Goal: Task Accomplishment & Management: Manage account settings

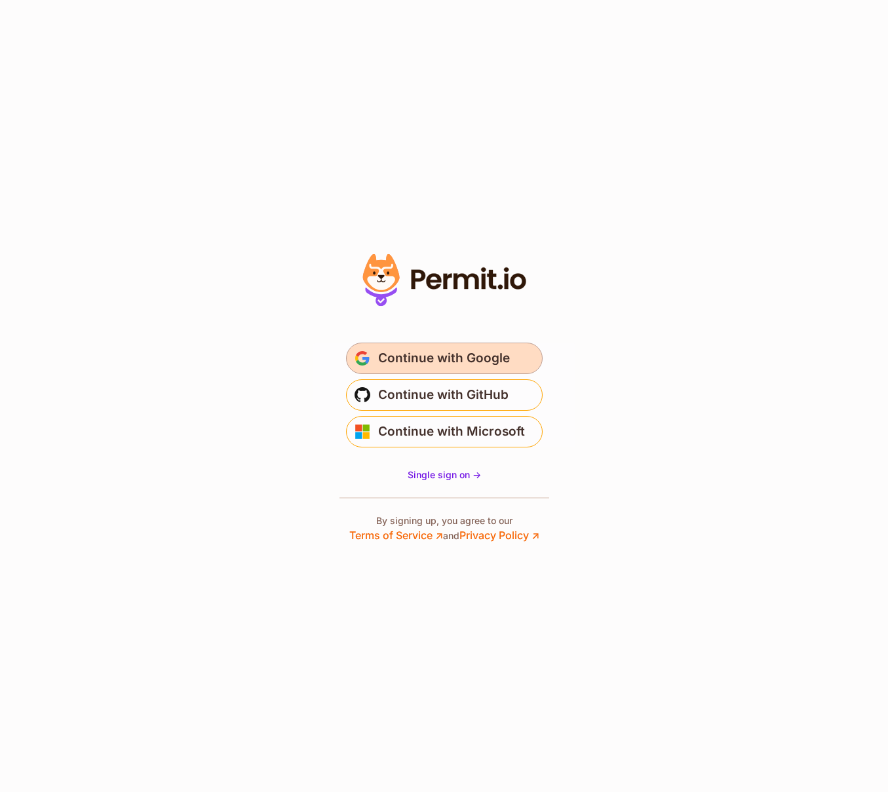
click at [466, 360] on span "Continue with Google" at bounding box center [444, 358] width 132 height 21
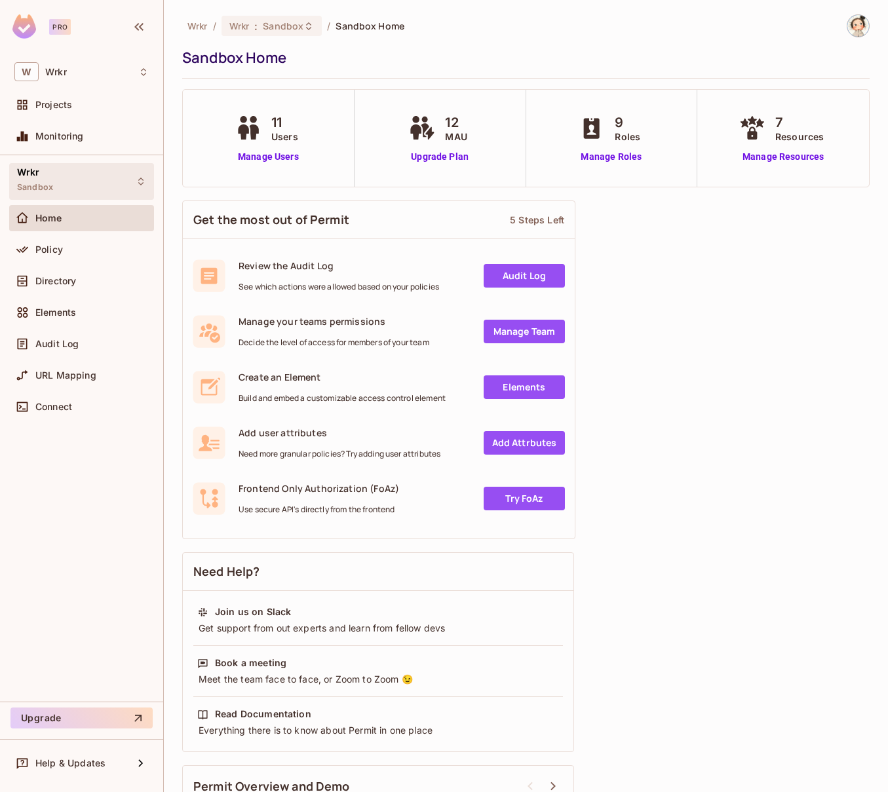
click at [142, 182] on icon at bounding box center [141, 181] width 10 height 10
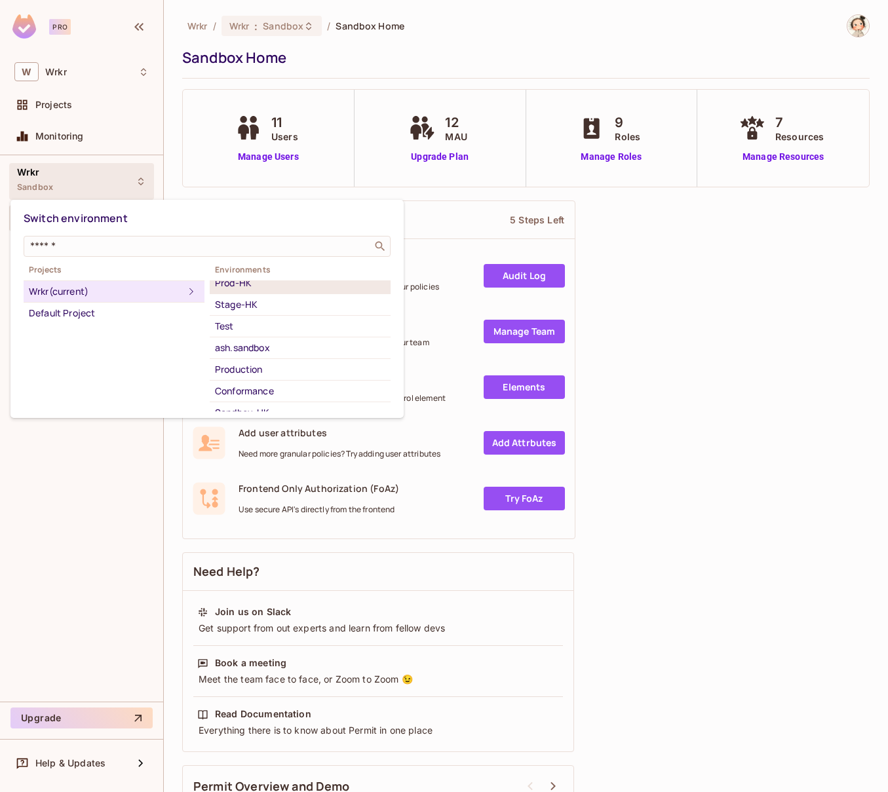
scroll to position [89, 0]
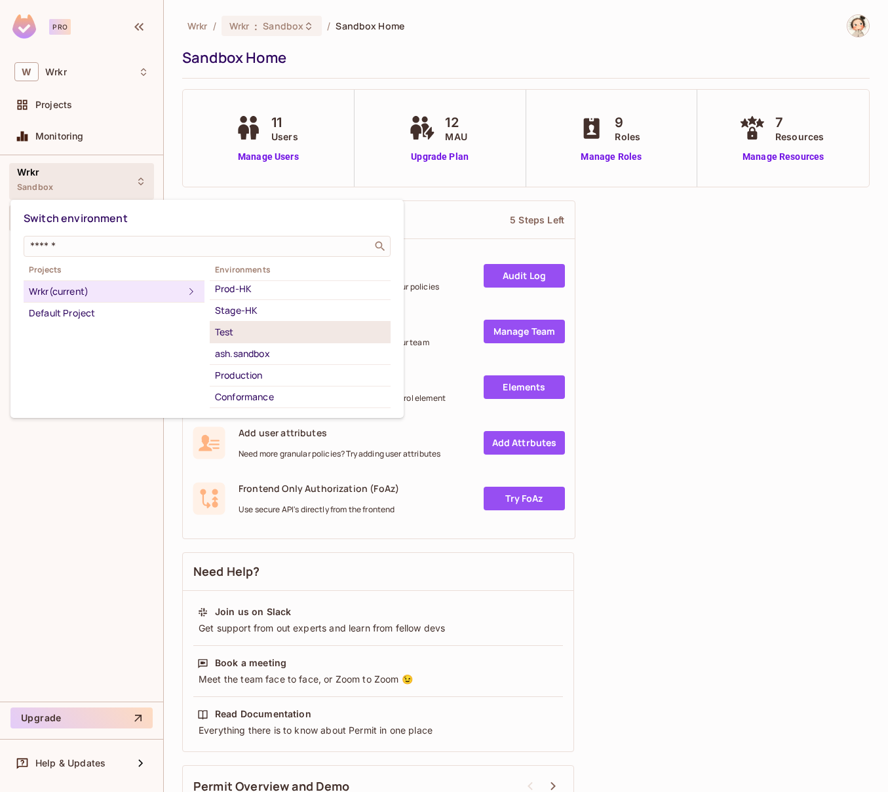
click at [235, 332] on div "Test" at bounding box center [300, 332] width 170 height 16
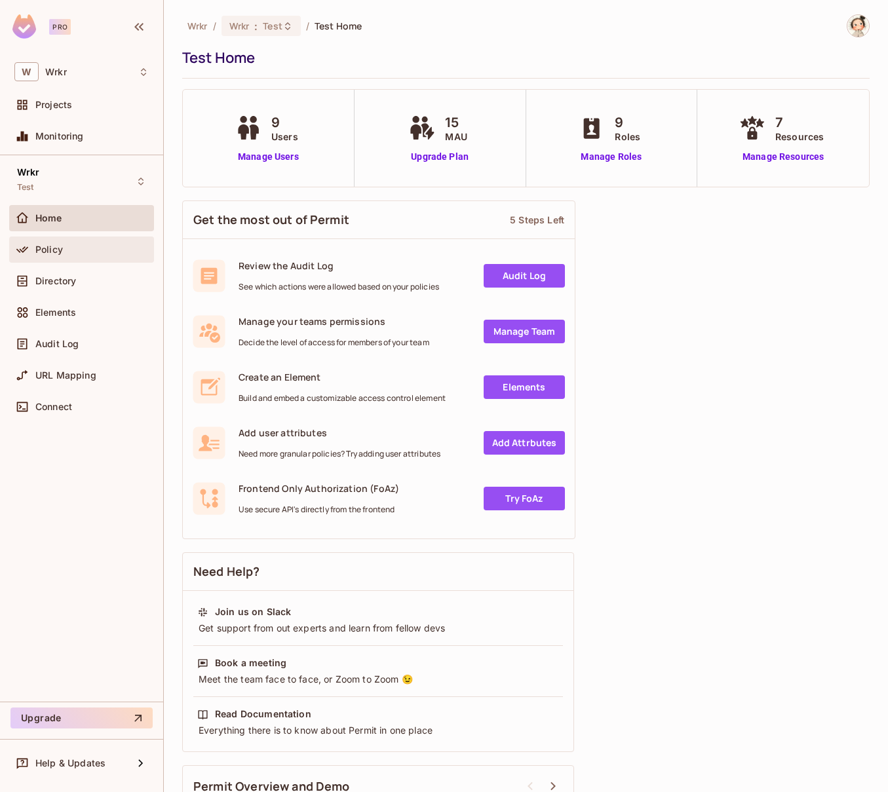
click at [66, 249] on div "Policy" at bounding box center [91, 249] width 113 height 10
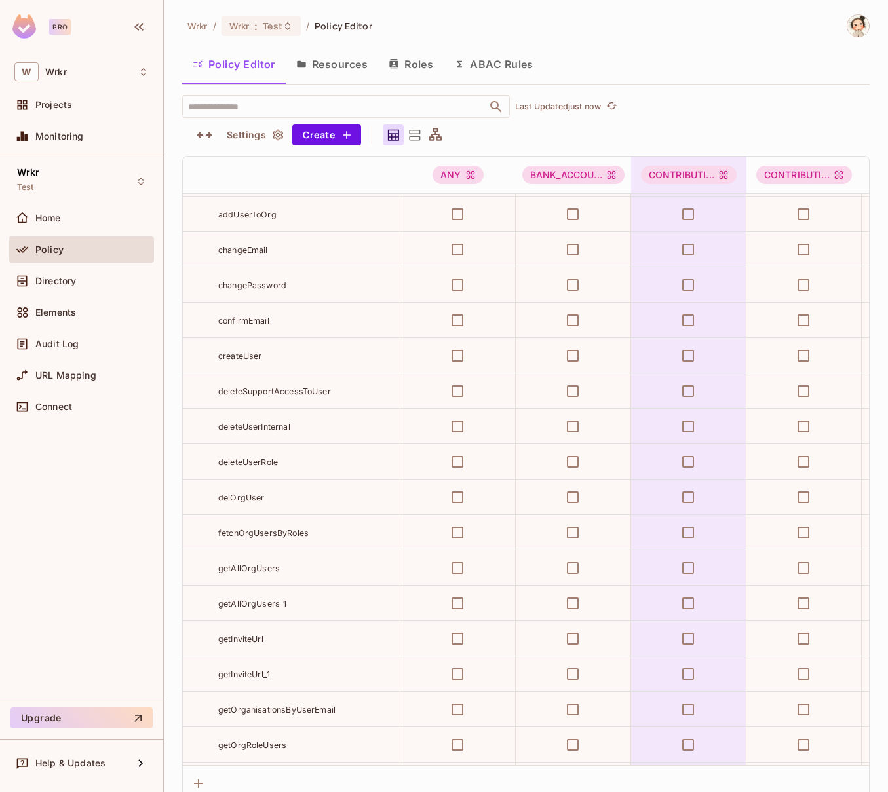
scroll to position [8887, 0]
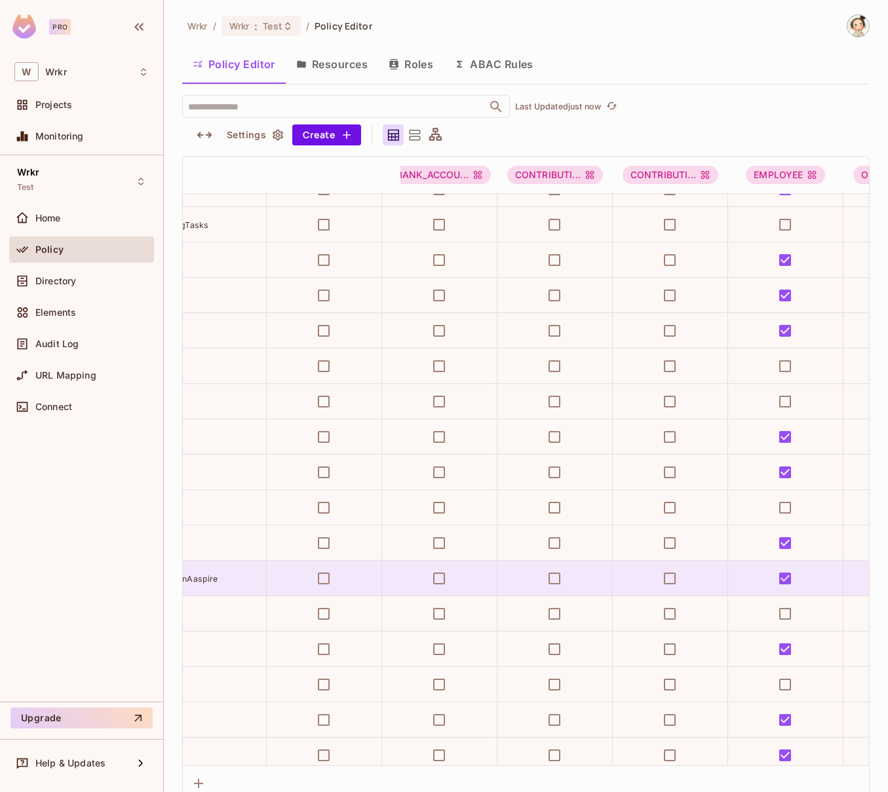
scroll to position [3812, 0]
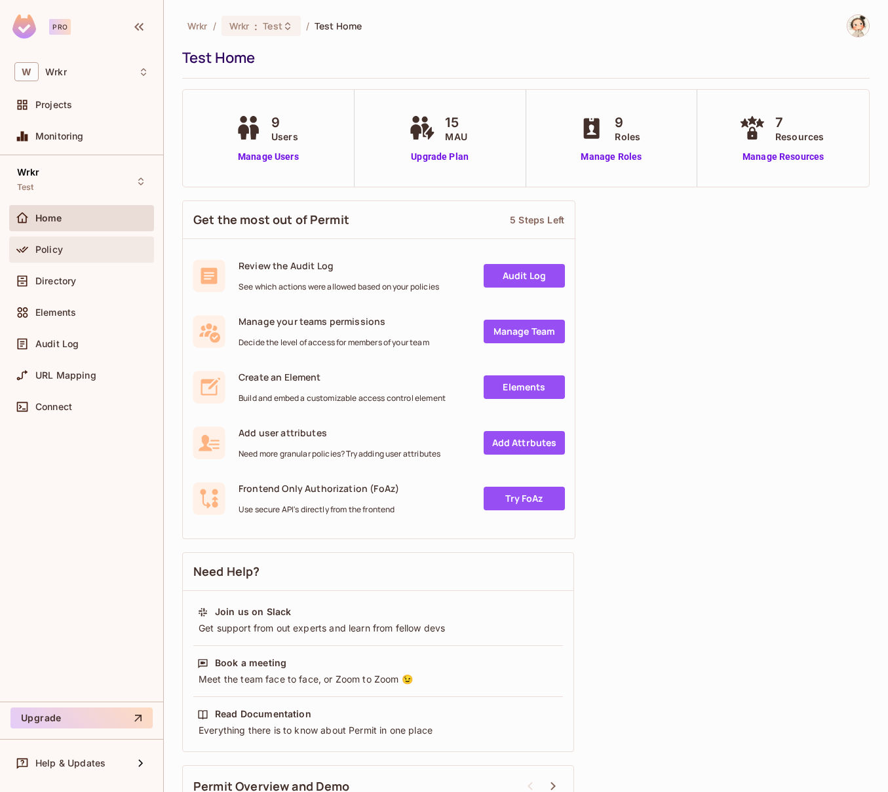
click at [51, 248] on span "Policy" at bounding box center [49, 249] width 28 height 10
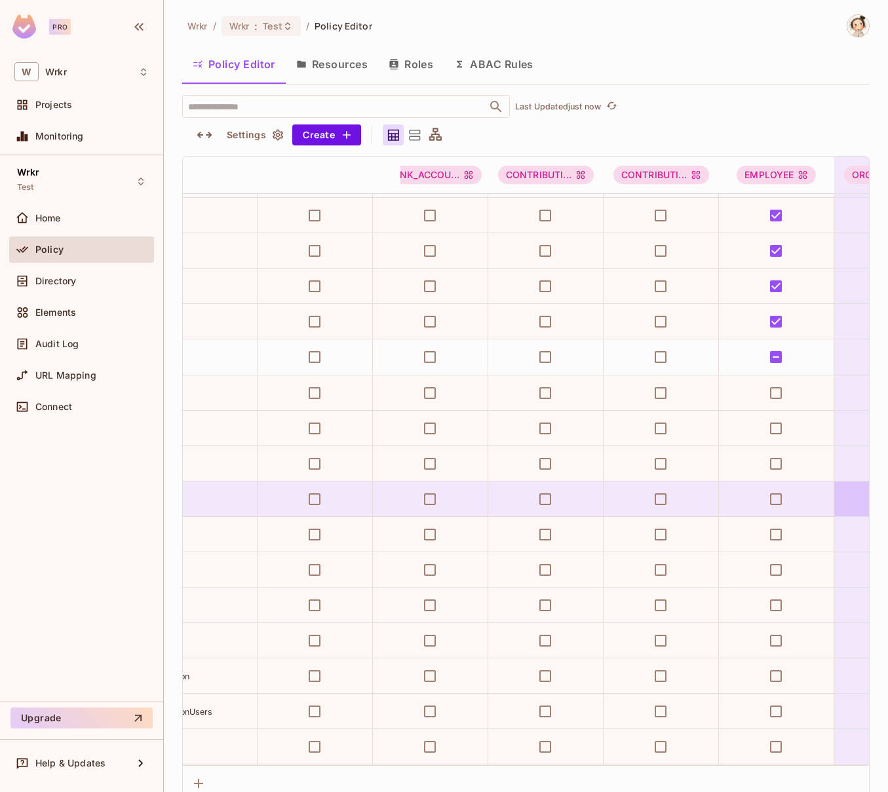
scroll to position [4989, 0]
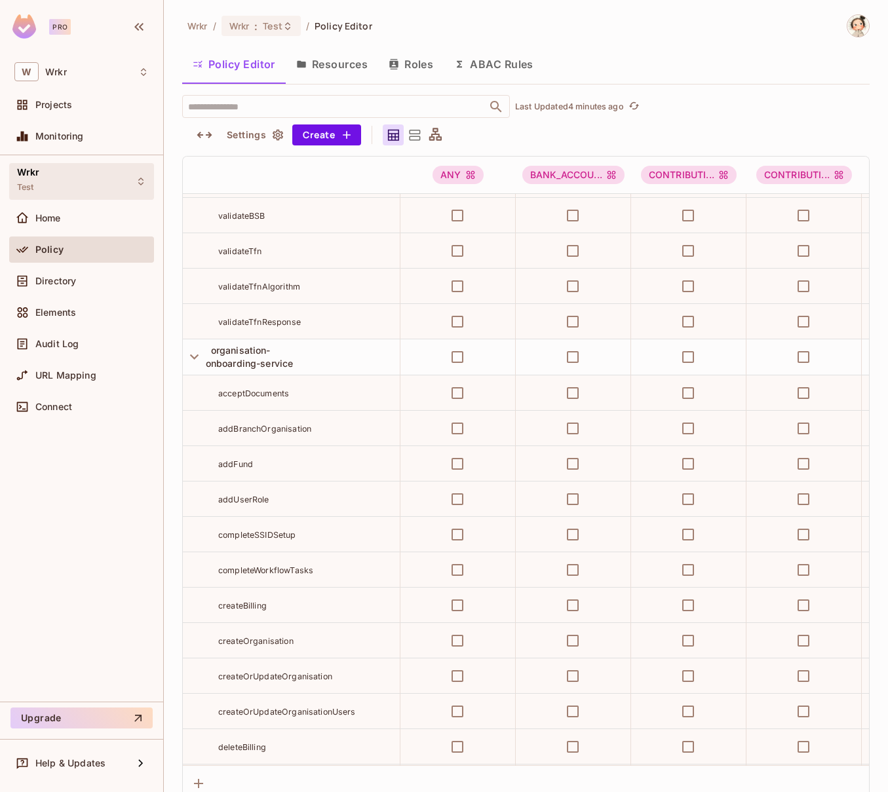
click at [140, 181] on icon at bounding box center [141, 181] width 10 height 10
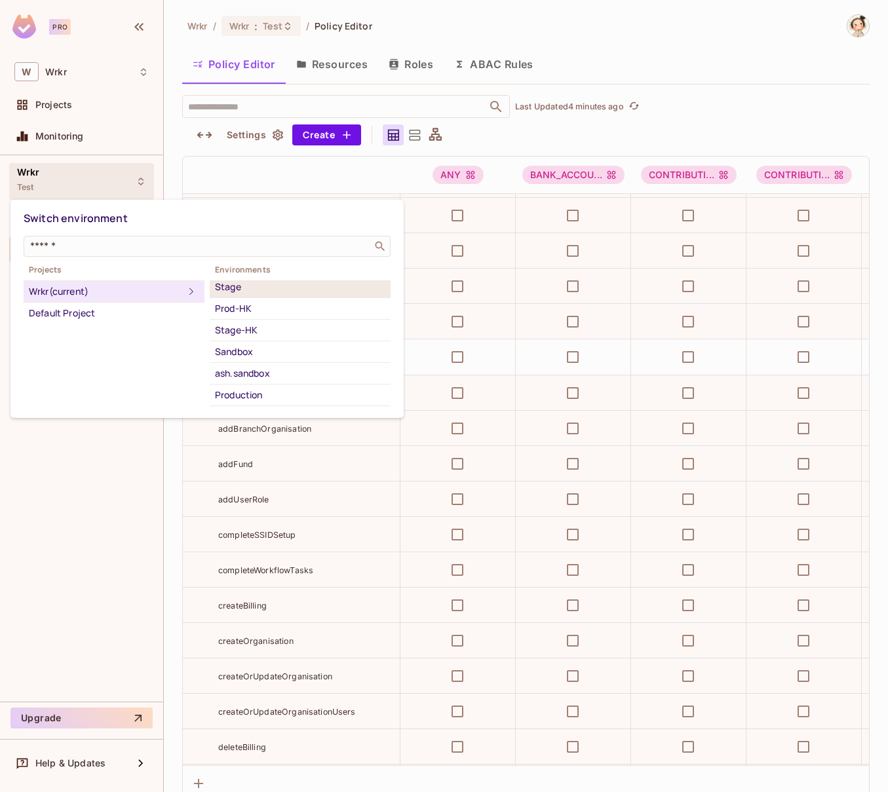
scroll to position [70, 0]
click at [243, 348] on div "Sandbox" at bounding box center [300, 351] width 170 height 16
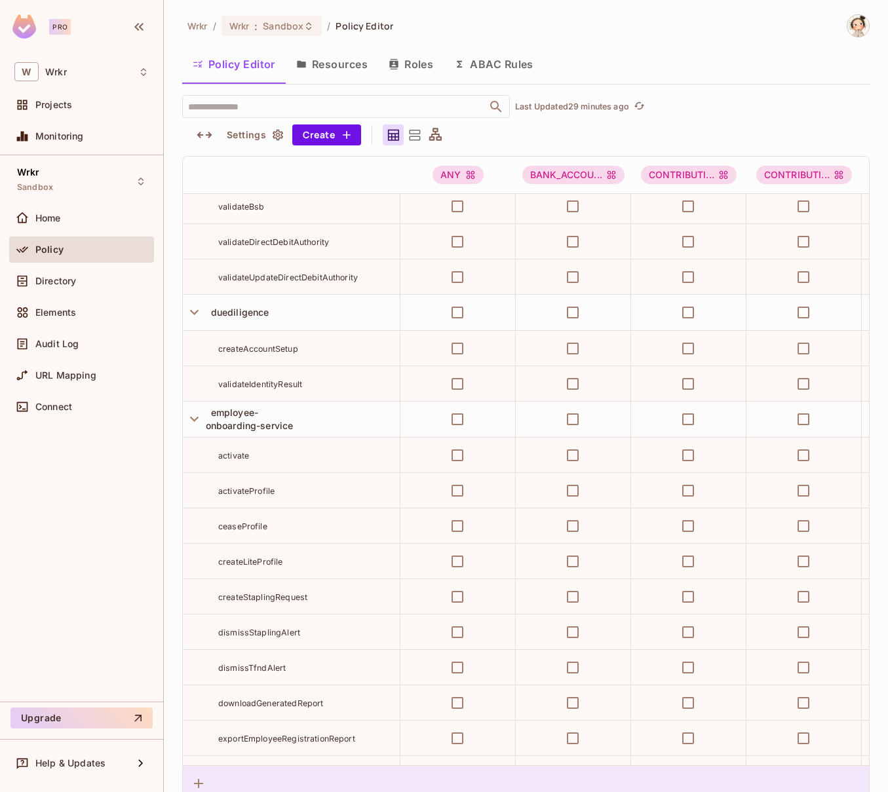
scroll to position [2916, 0]
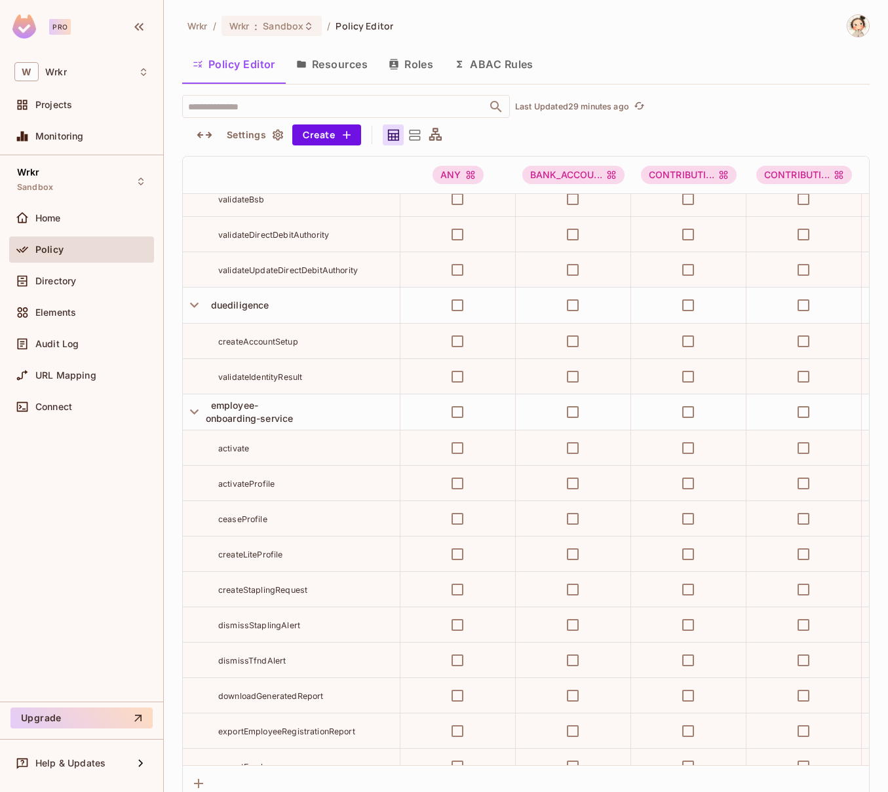
click at [324, 69] on button "Resources" at bounding box center [332, 64] width 92 height 33
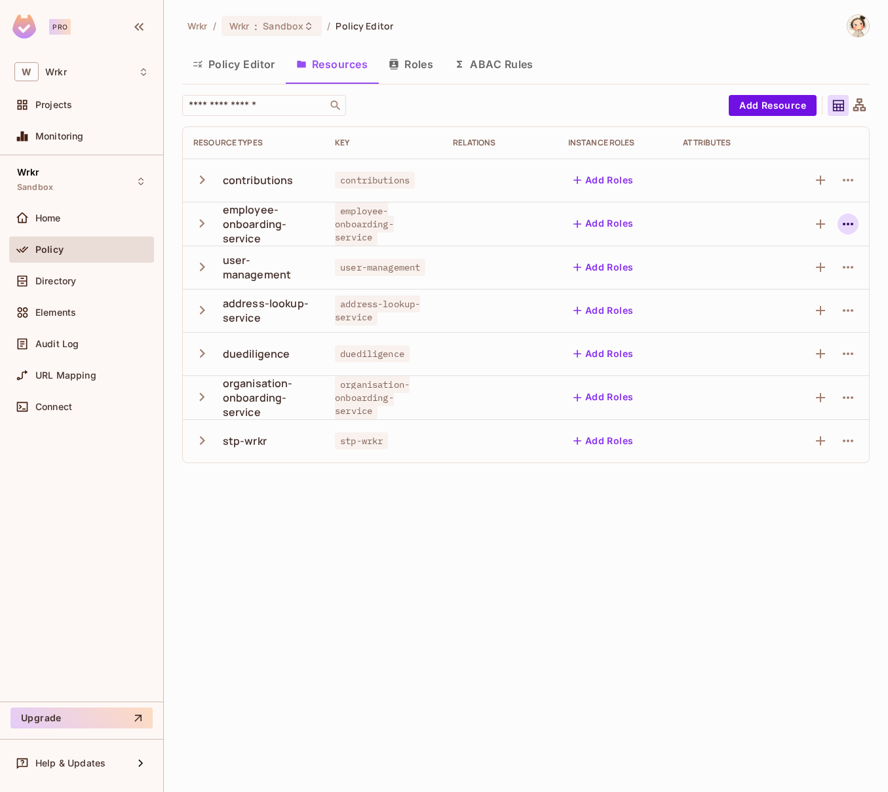
click at [848, 225] on icon "button" at bounding box center [848, 224] width 16 height 16
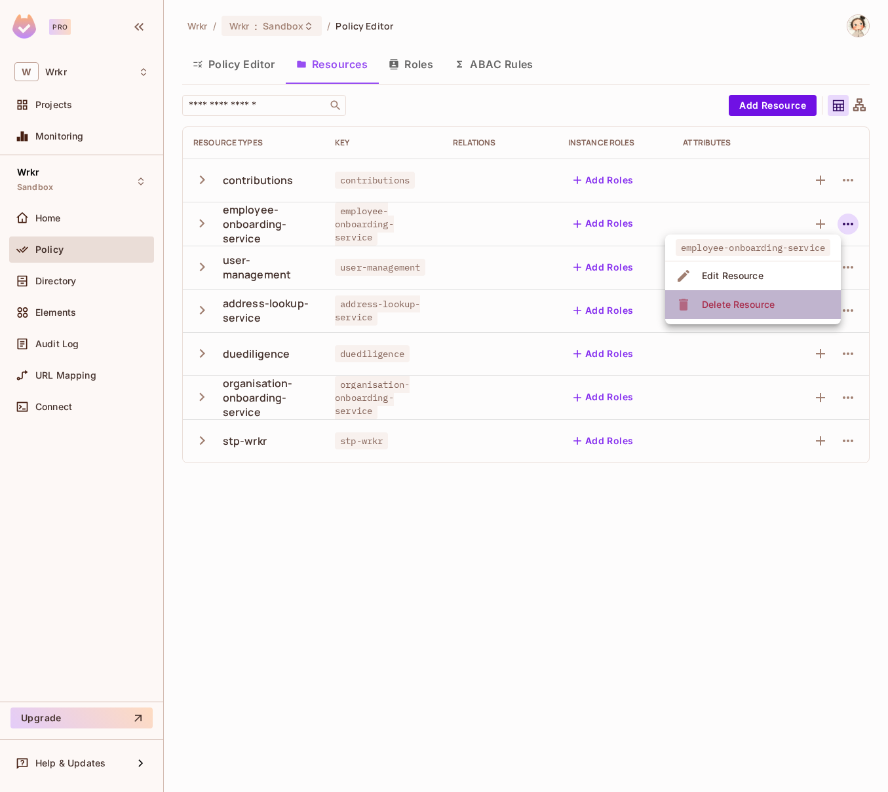
click at [750, 307] on div "Delete Resource" at bounding box center [738, 304] width 73 height 13
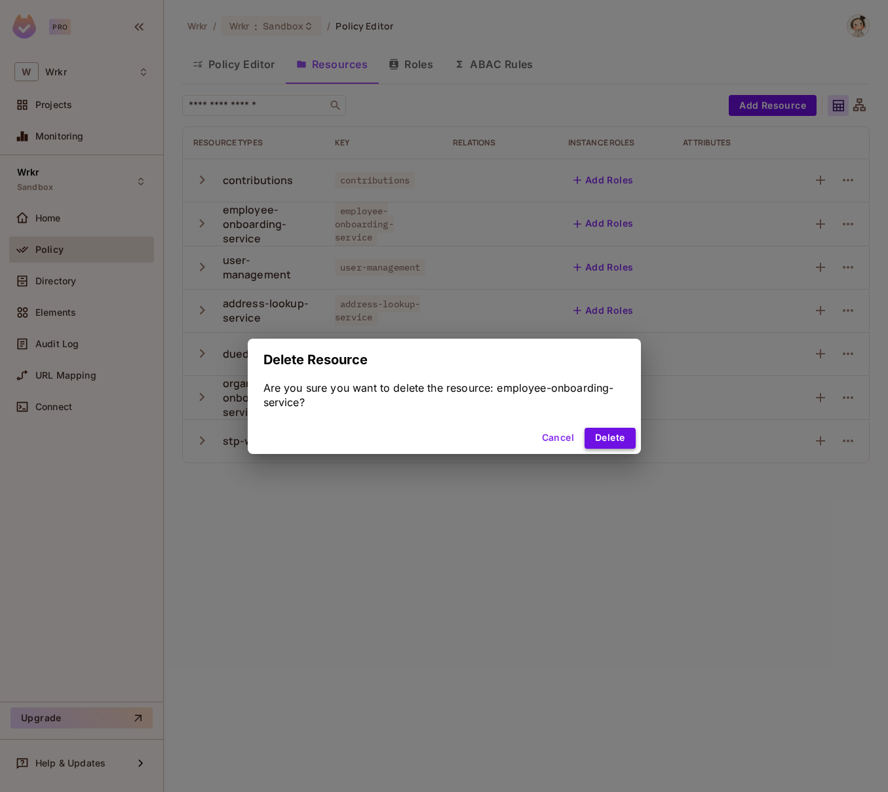
click at [615, 443] on button "Delete" at bounding box center [610, 438] width 50 height 21
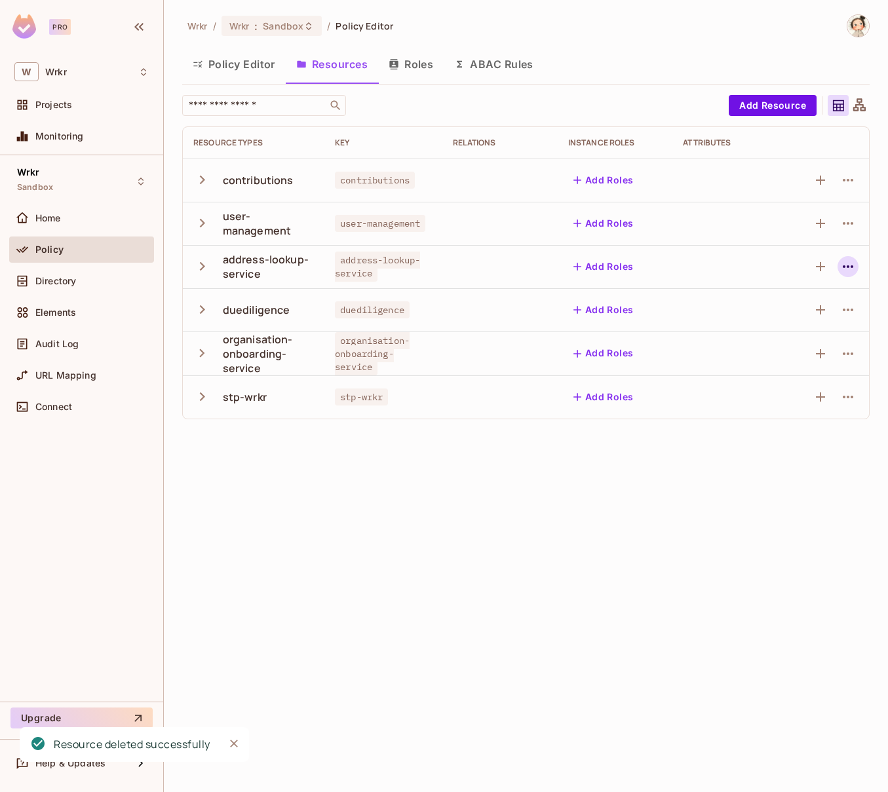
click at [850, 268] on icon "button" at bounding box center [848, 267] width 16 height 16
click at [794, 343] on div "Delete Resource" at bounding box center [766, 347] width 73 height 13
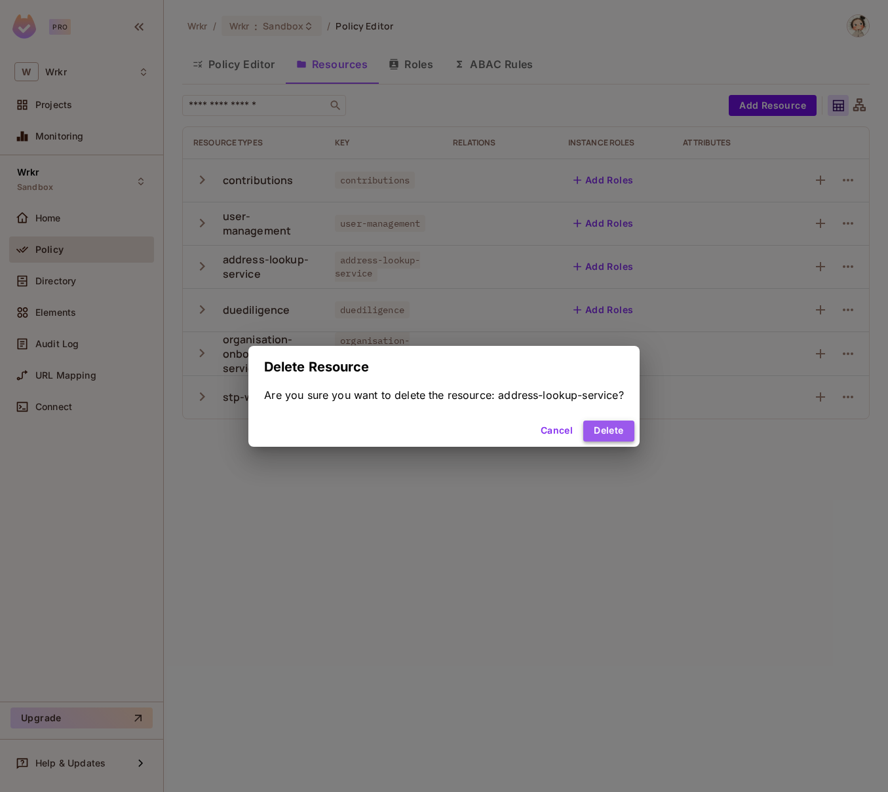
click at [612, 431] on button "Delete" at bounding box center [608, 431] width 50 height 21
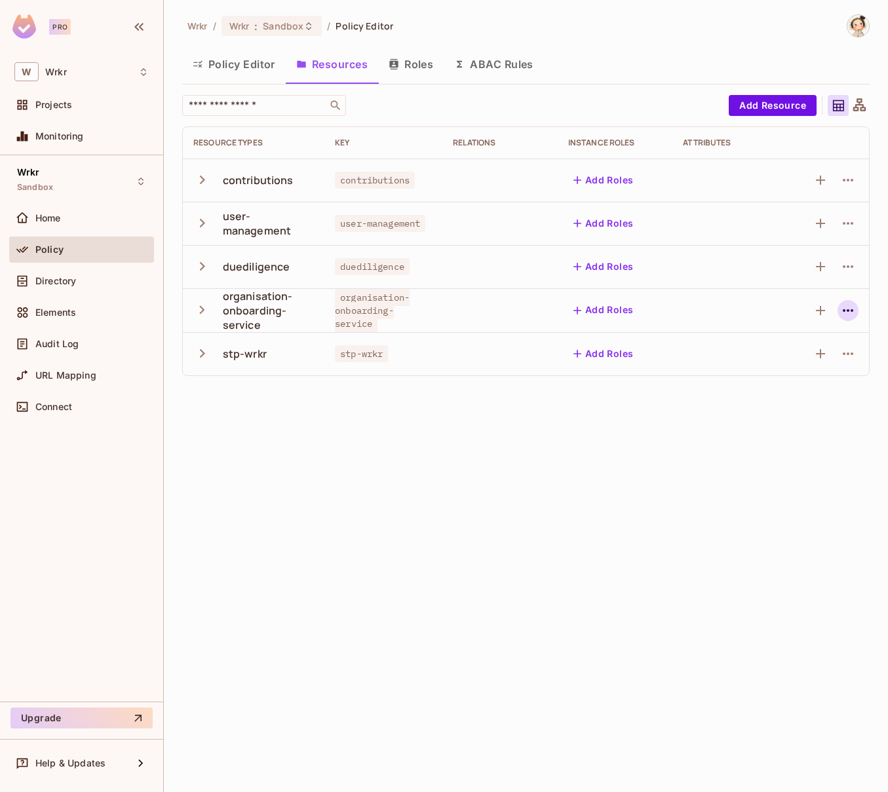
click at [851, 314] on icon "button" at bounding box center [848, 311] width 16 height 16
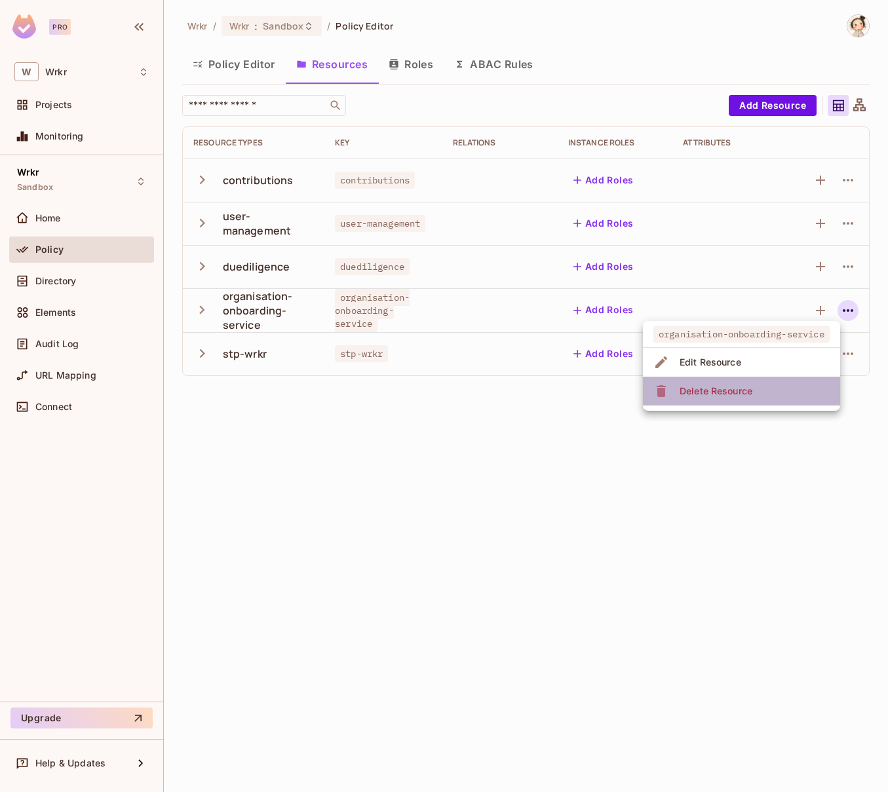
click at [792, 386] on li "Delete Resource" at bounding box center [741, 391] width 197 height 29
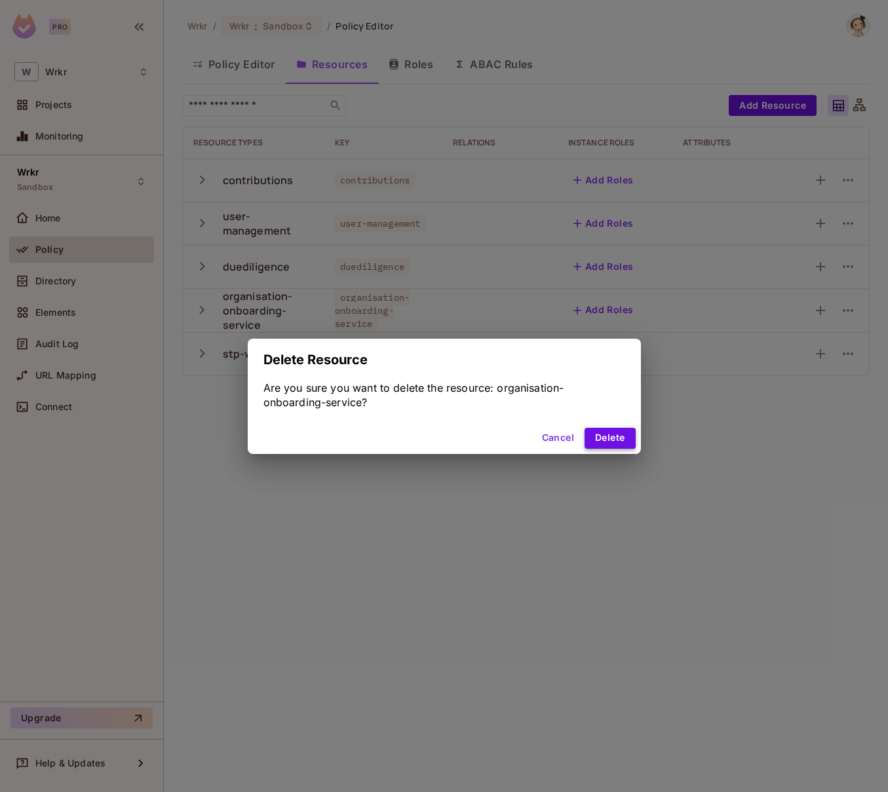
click at [625, 437] on button "Delete" at bounding box center [610, 438] width 50 height 21
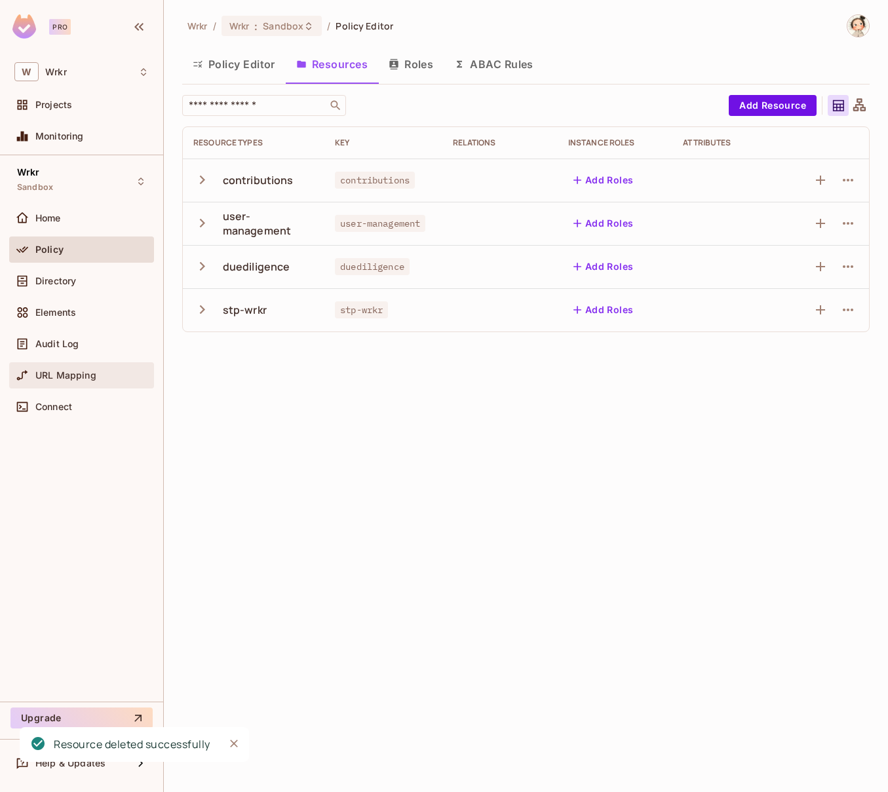
click at [92, 375] on span "URL Mapping" at bounding box center [65, 375] width 61 height 10
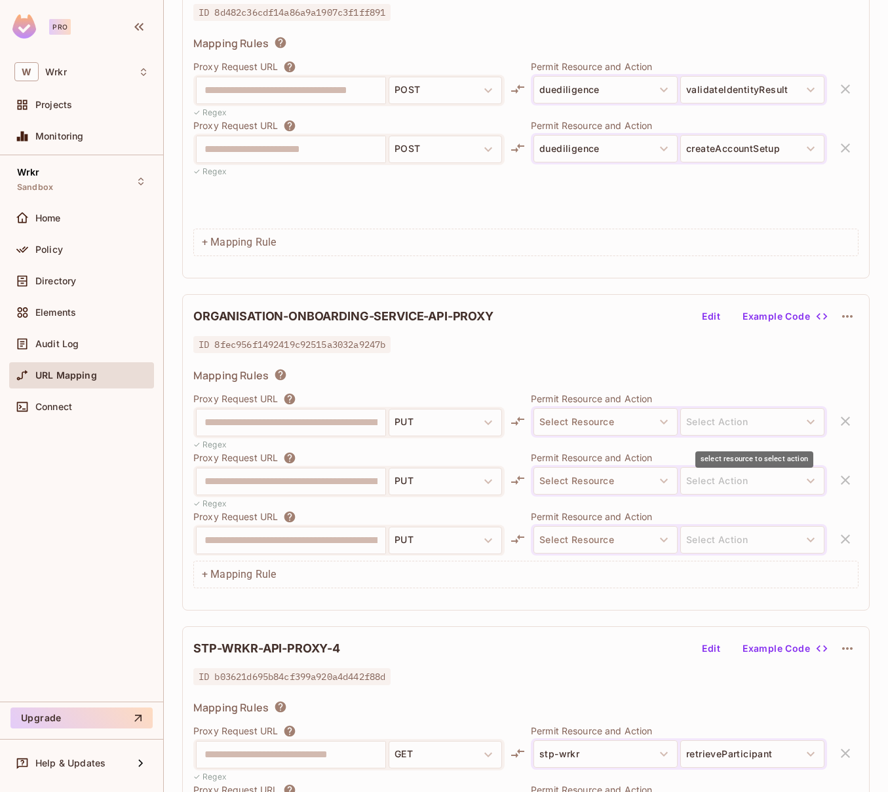
scroll to position [832, 0]
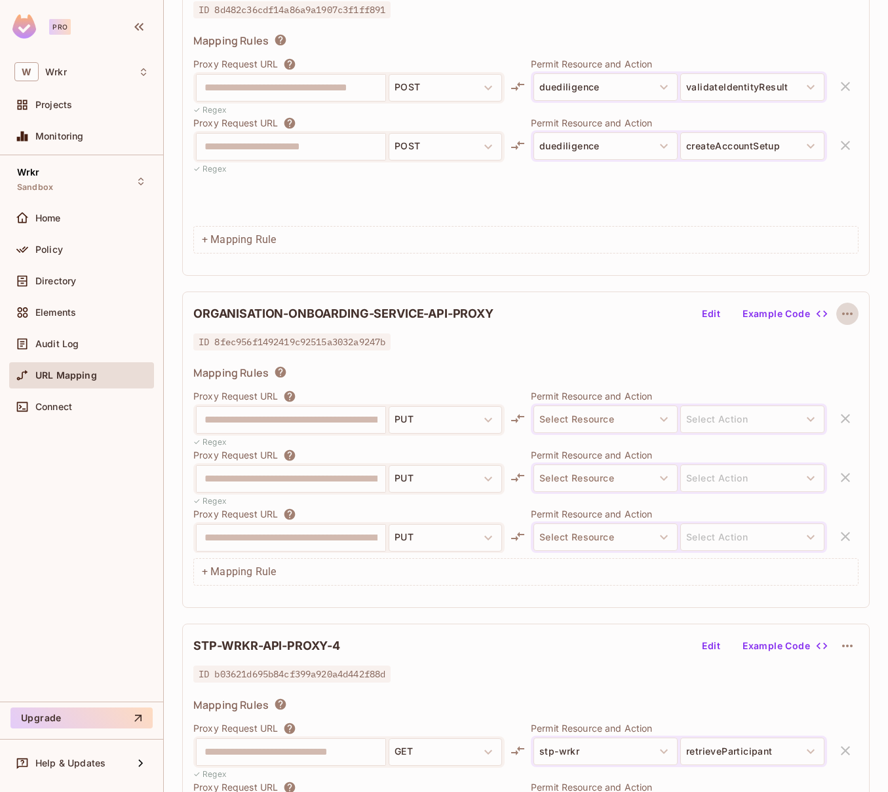
click at [850, 312] on icon "button" at bounding box center [848, 314] width 16 height 16
click at [842, 346] on div "Delete" at bounding box center [848, 344] width 29 height 13
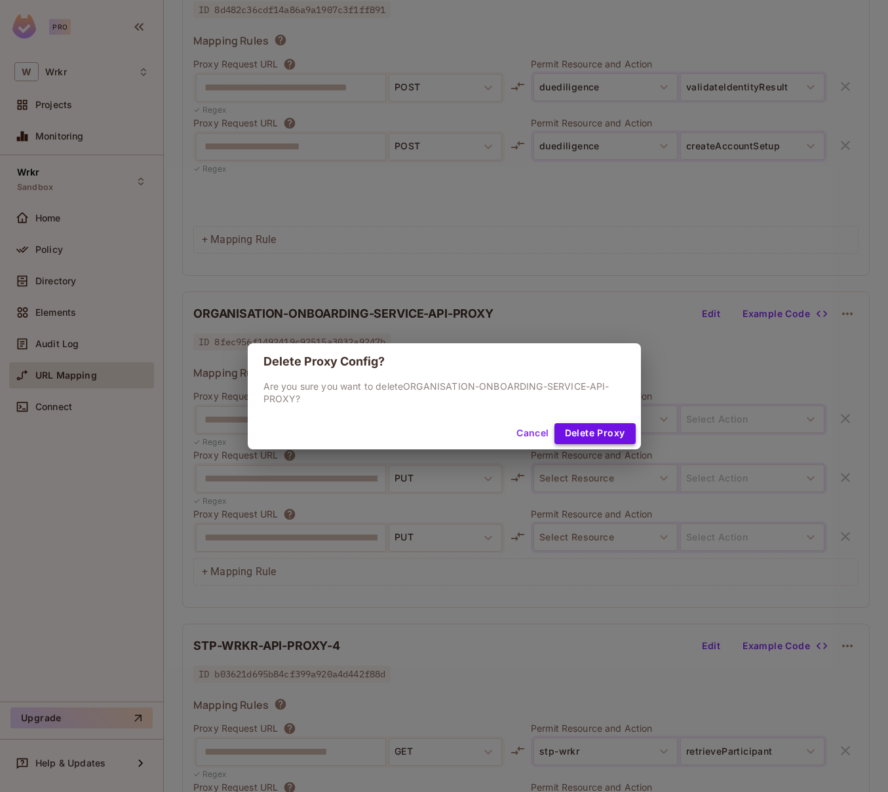
click at [604, 430] on button "Delete Proxy" at bounding box center [595, 433] width 81 height 21
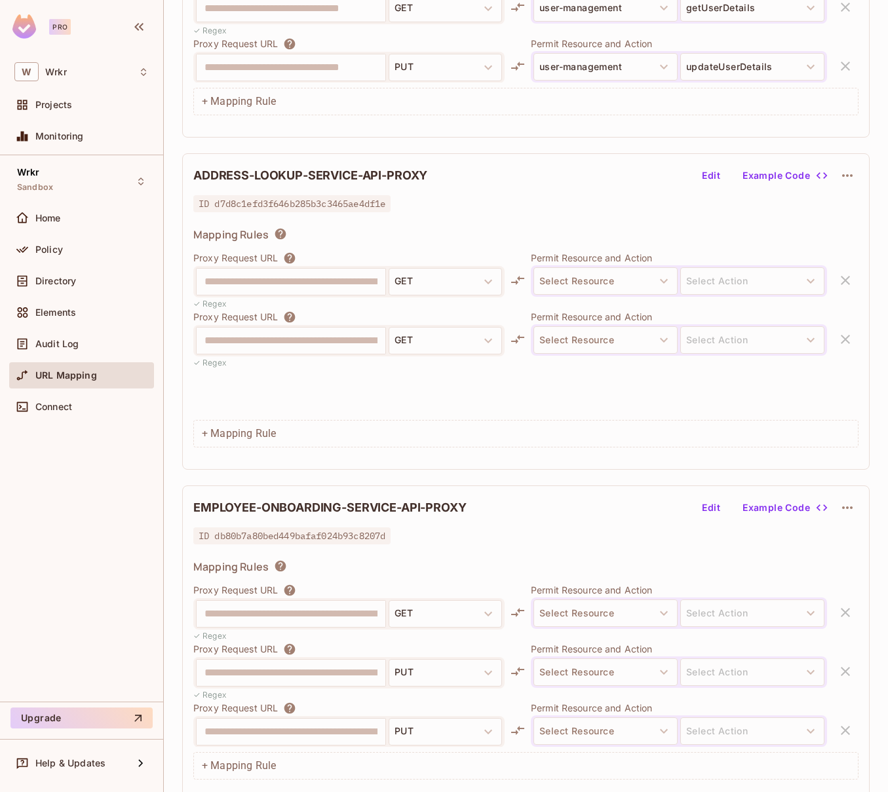
scroll to position [2304, 0]
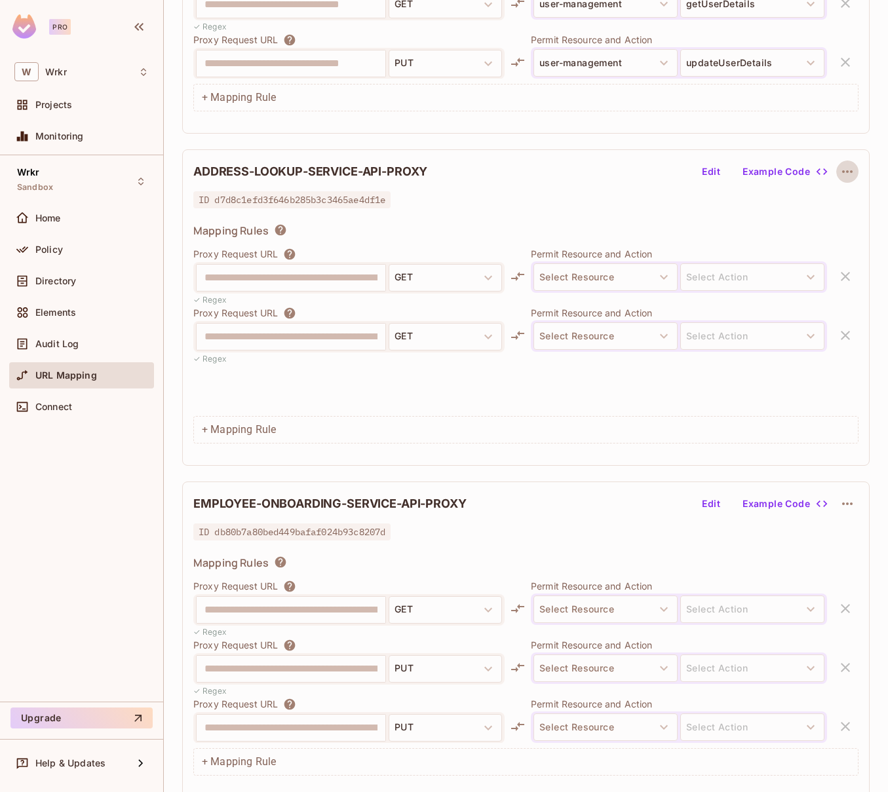
click at [849, 172] on icon "button" at bounding box center [848, 172] width 16 height 16
click at [834, 205] on div "Delete" at bounding box center [848, 202] width 29 height 13
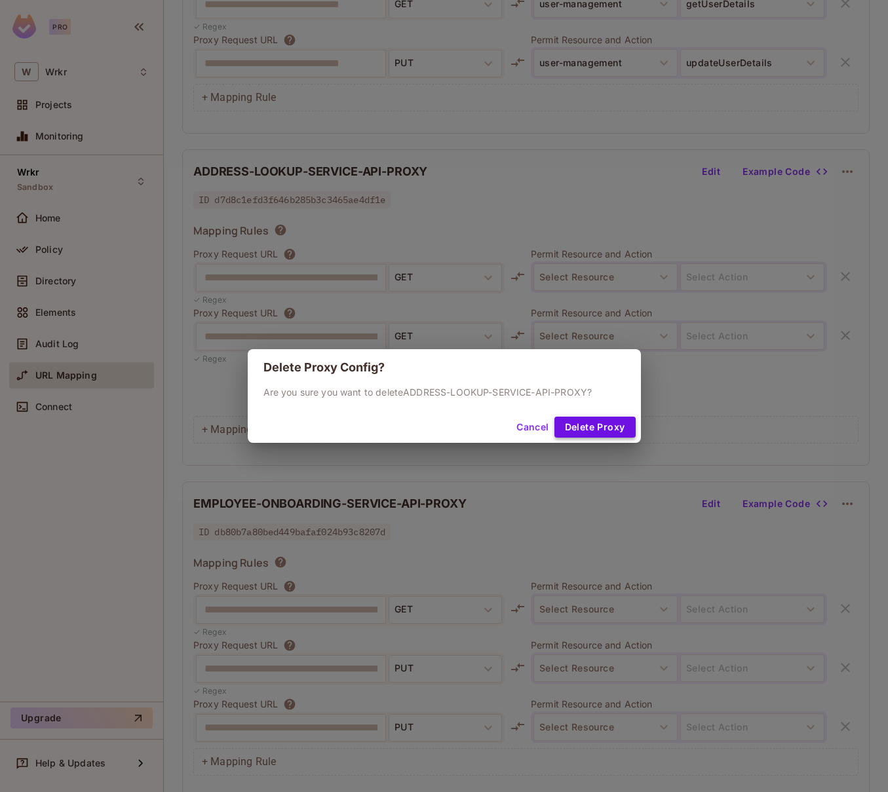
click at [610, 430] on button "Delete Proxy" at bounding box center [595, 427] width 81 height 21
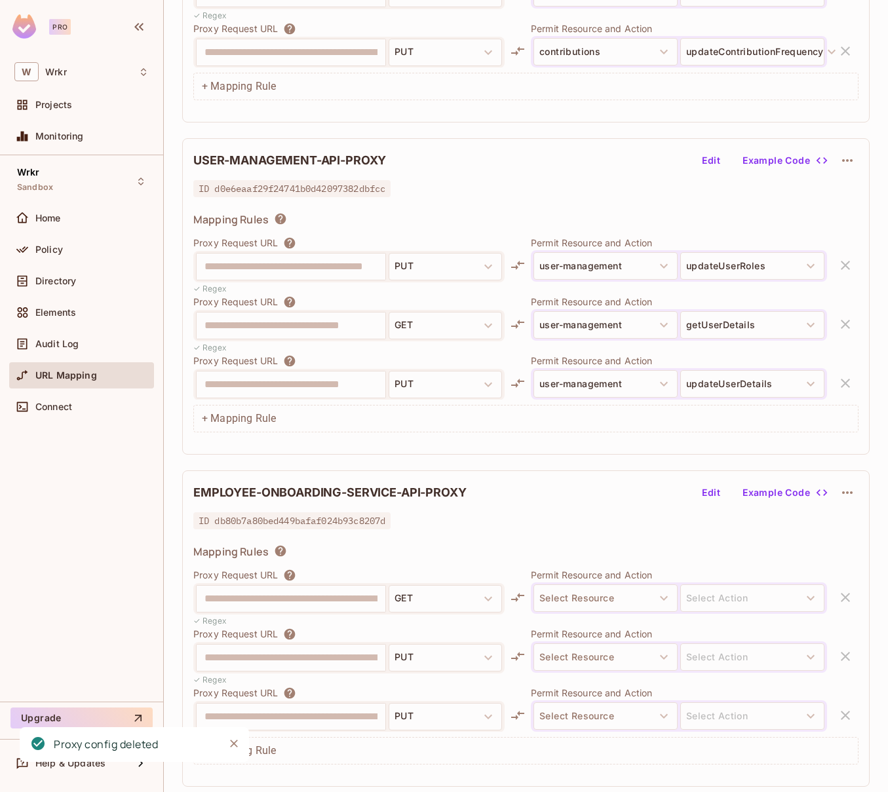
scroll to position [1983, 0]
click at [851, 494] on icon "button" at bounding box center [847, 493] width 10 height 3
click at [843, 525] on div "Delete" at bounding box center [848, 523] width 29 height 13
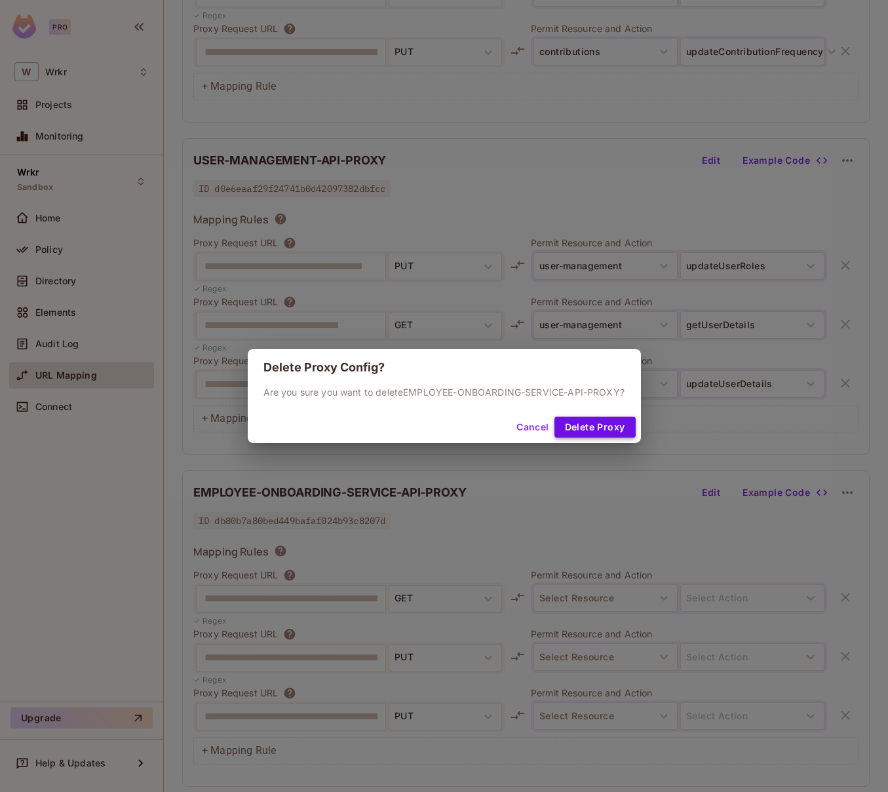
click at [615, 433] on button "Delete Proxy" at bounding box center [595, 427] width 81 height 21
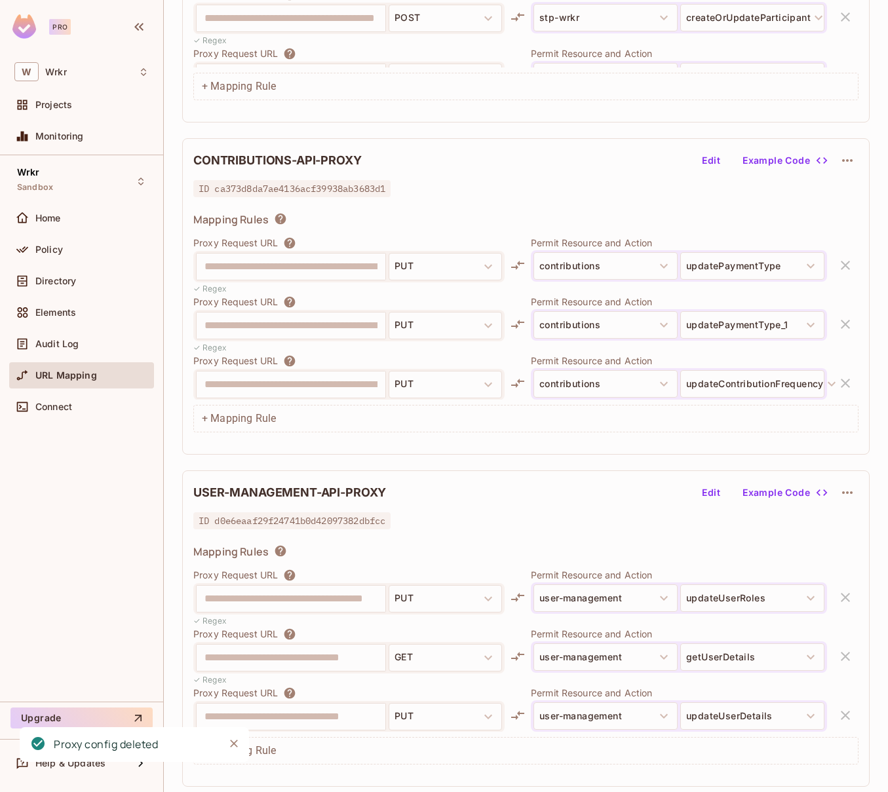
scroll to position [1650, 0]
click at [71, 253] on div "Policy" at bounding box center [91, 249] width 113 height 10
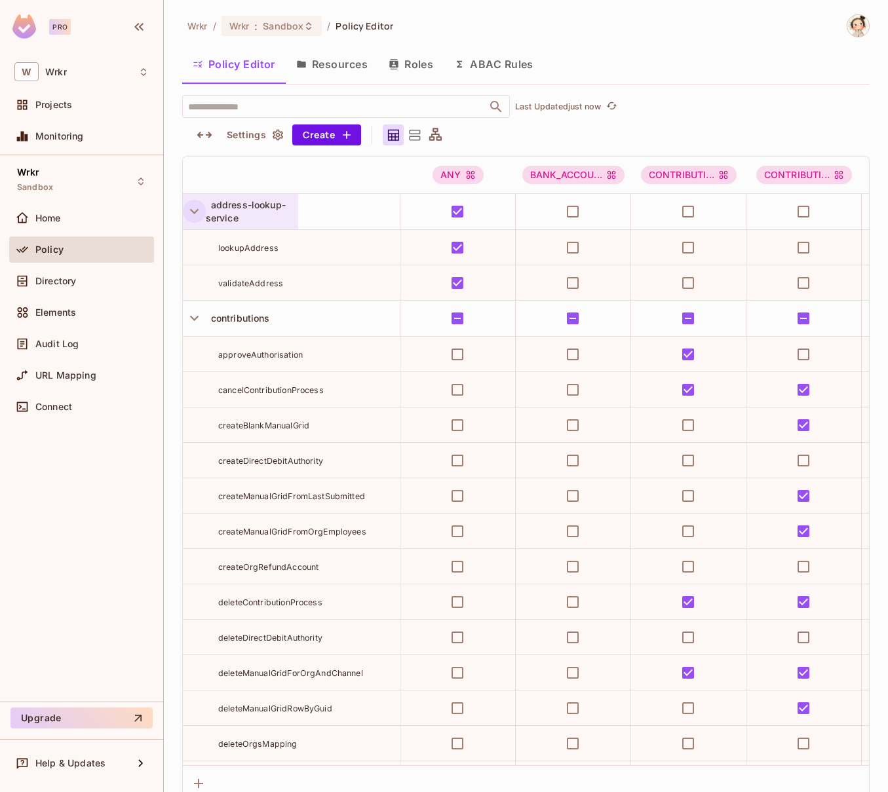
click at [191, 210] on icon "button" at bounding box center [194, 211] width 9 height 5
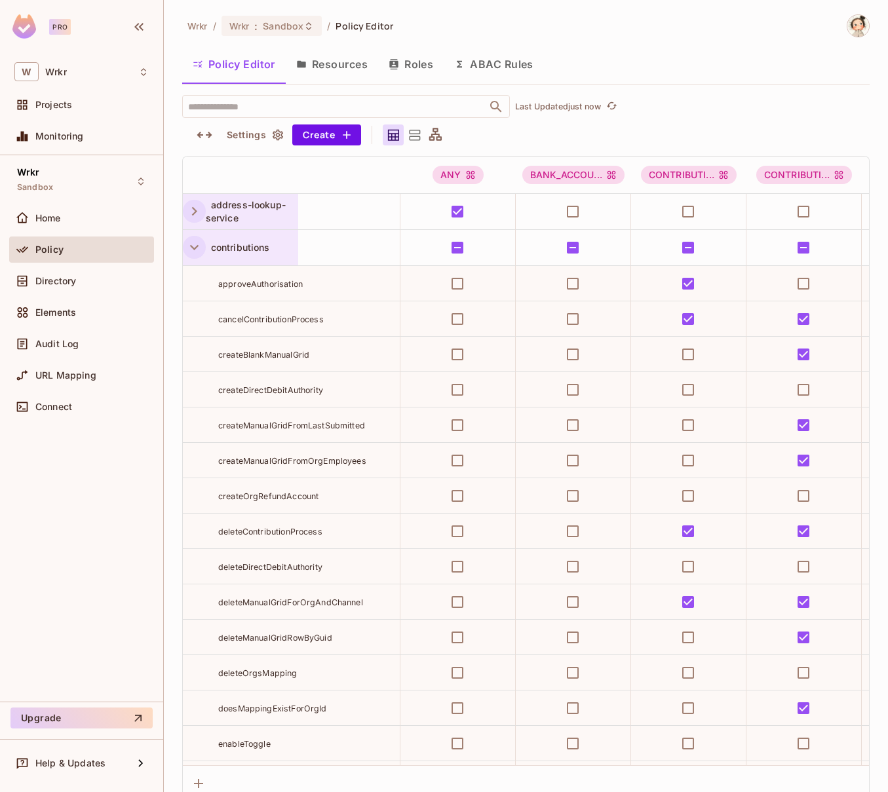
click at [192, 246] on icon "button" at bounding box center [194, 248] width 18 height 18
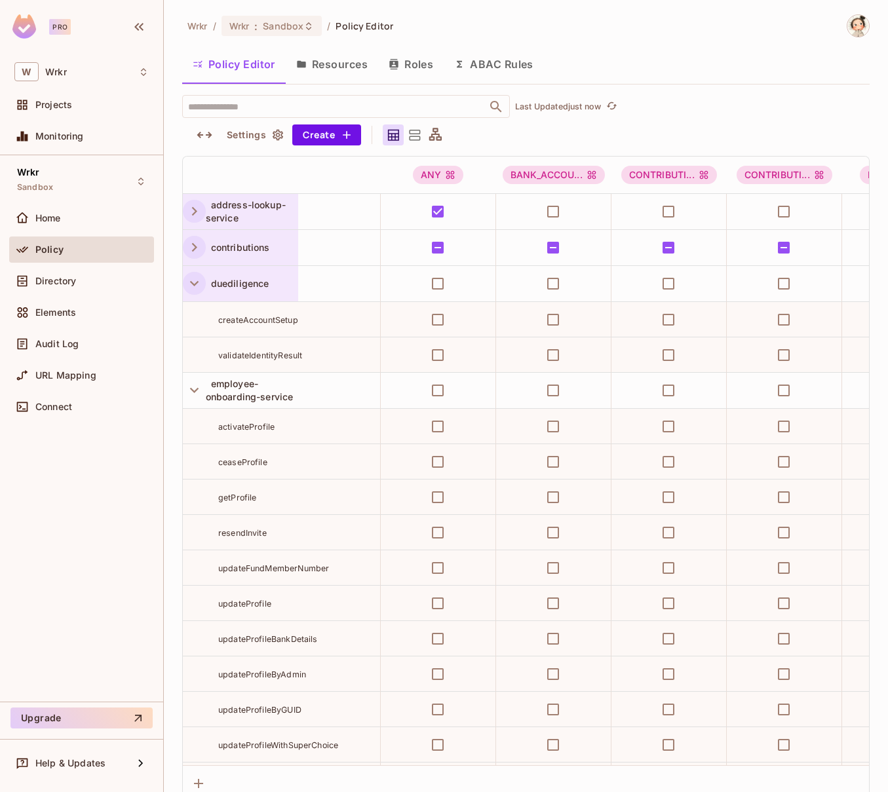
click at [193, 284] on icon "button" at bounding box center [194, 283] width 9 height 5
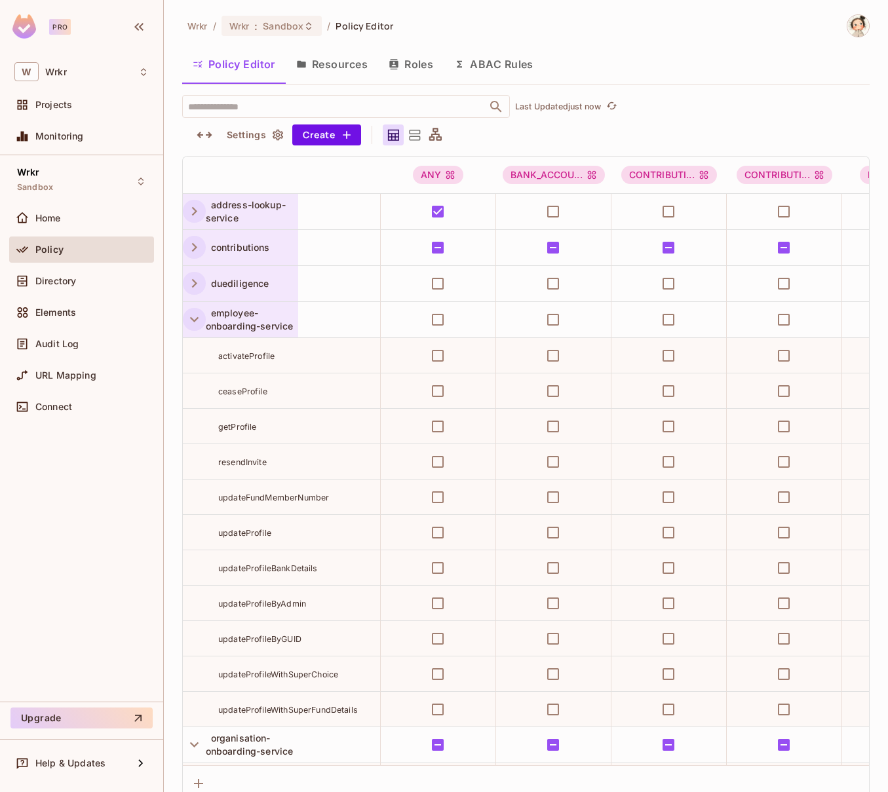
click at [191, 323] on icon "button" at bounding box center [194, 320] width 18 height 18
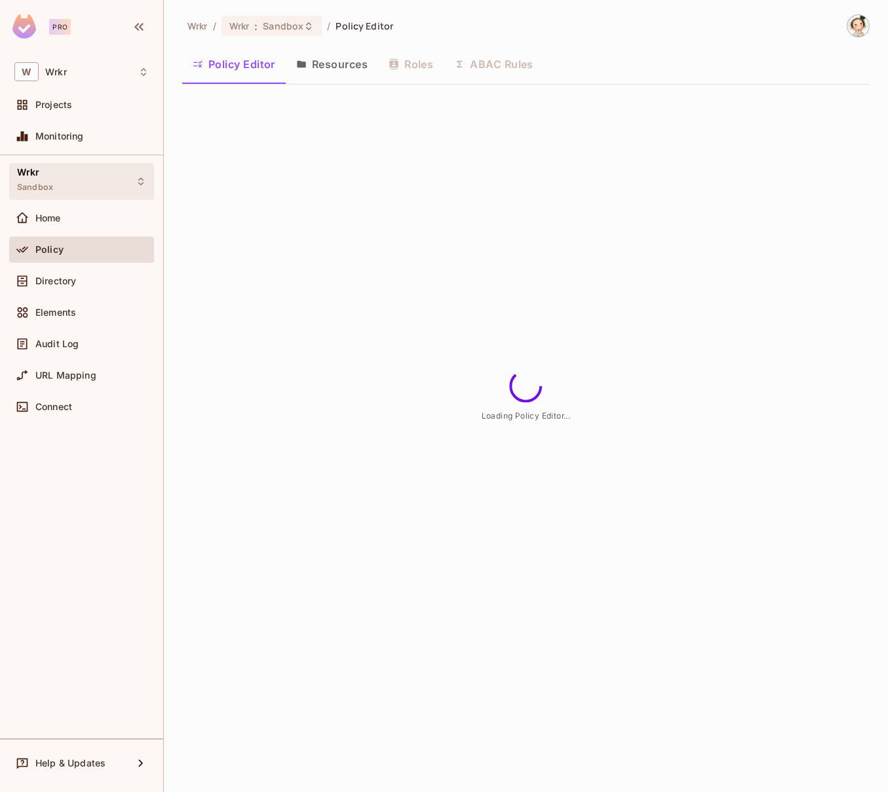
click at [142, 181] on icon at bounding box center [141, 181] width 10 height 10
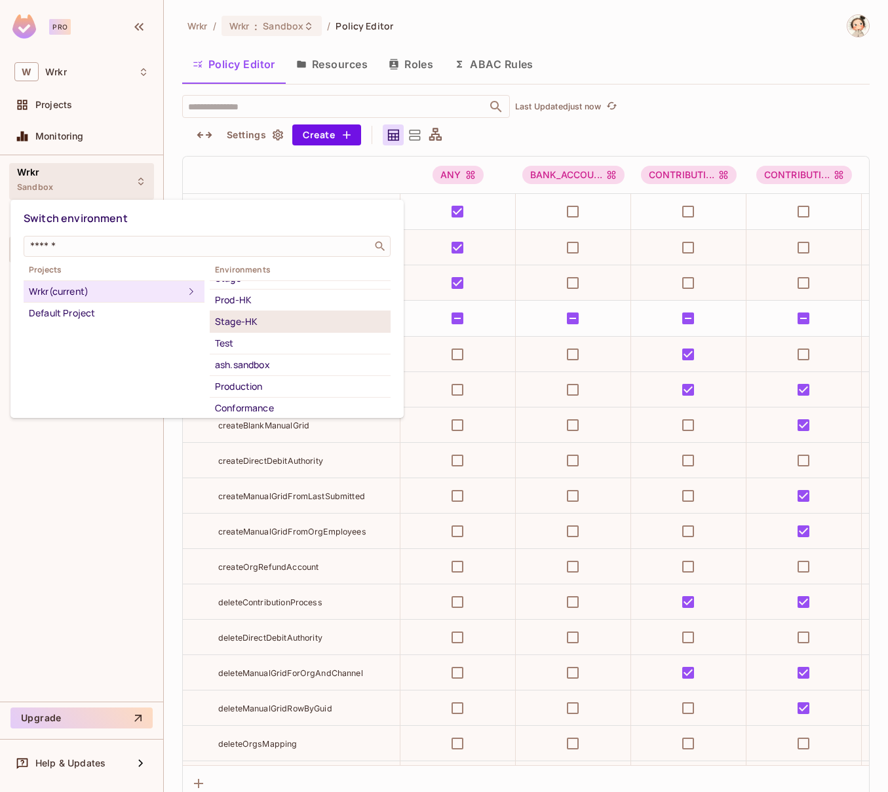
scroll to position [94, 0]
click at [242, 328] on div "Test" at bounding box center [300, 327] width 170 height 16
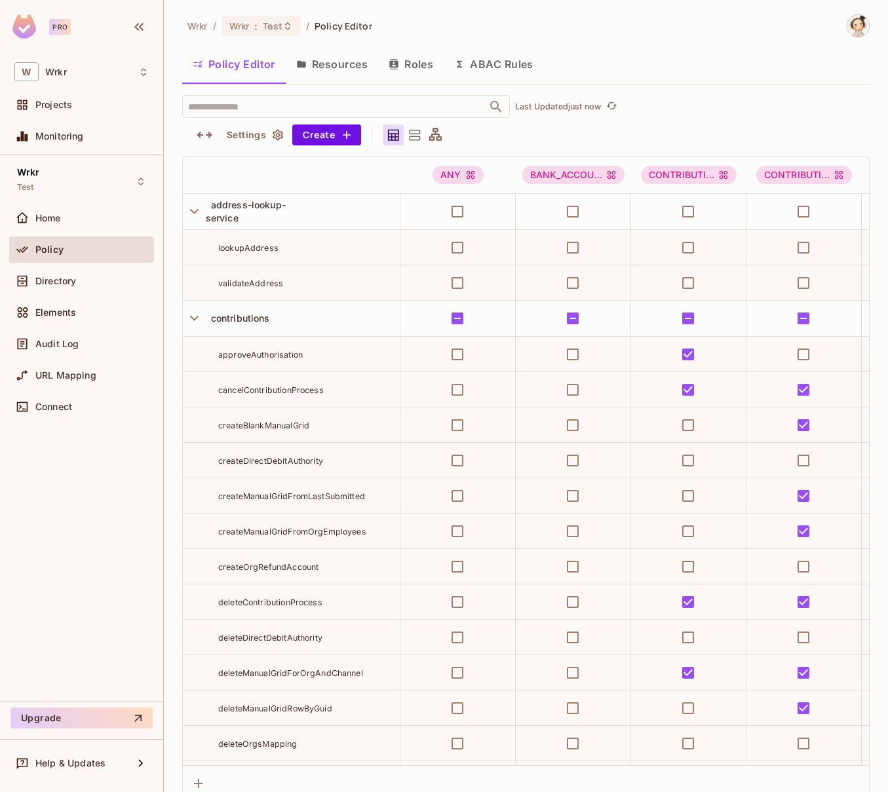
click at [346, 64] on button "Resources" at bounding box center [332, 64] width 92 height 33
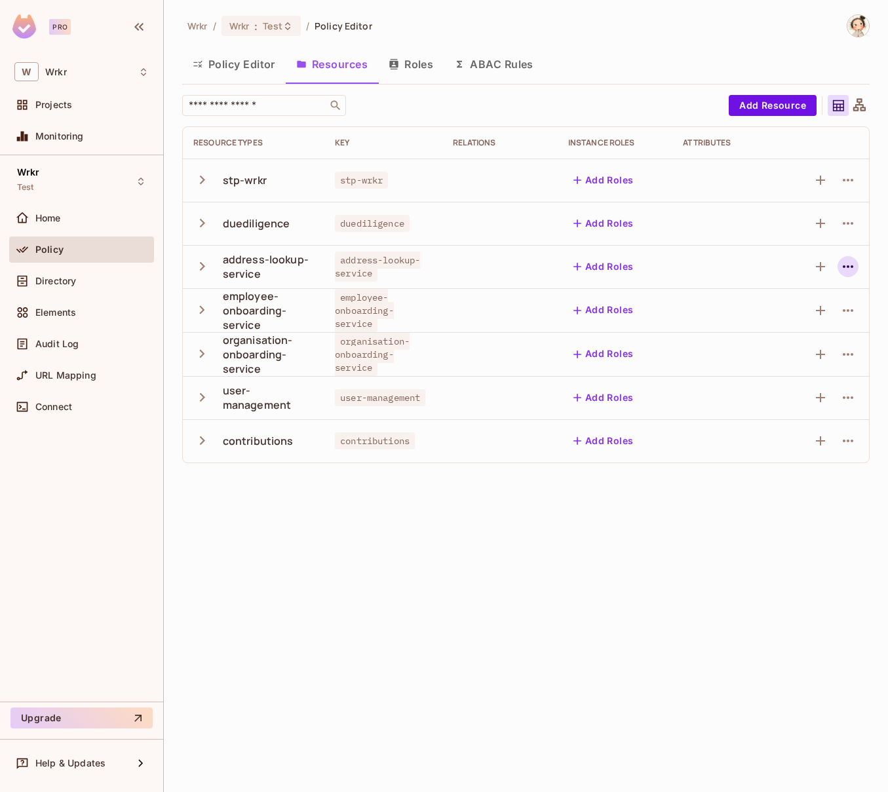
click at [848, 269] on icon "button" at bounding box center [848, 267] width 16 height 16
click at [786, 349] on div "Delete Resource" at bounding box center [766, 347] width 73 height 13
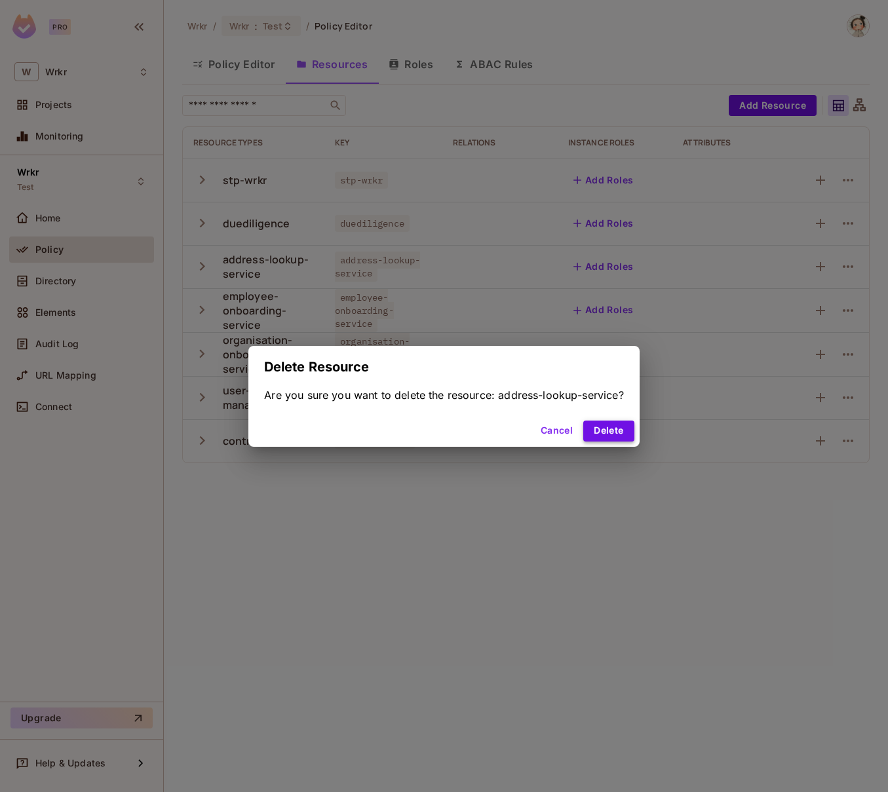
click at [622, 431] on button "Delete" at bounding box center [608, 431] width 50 height 21
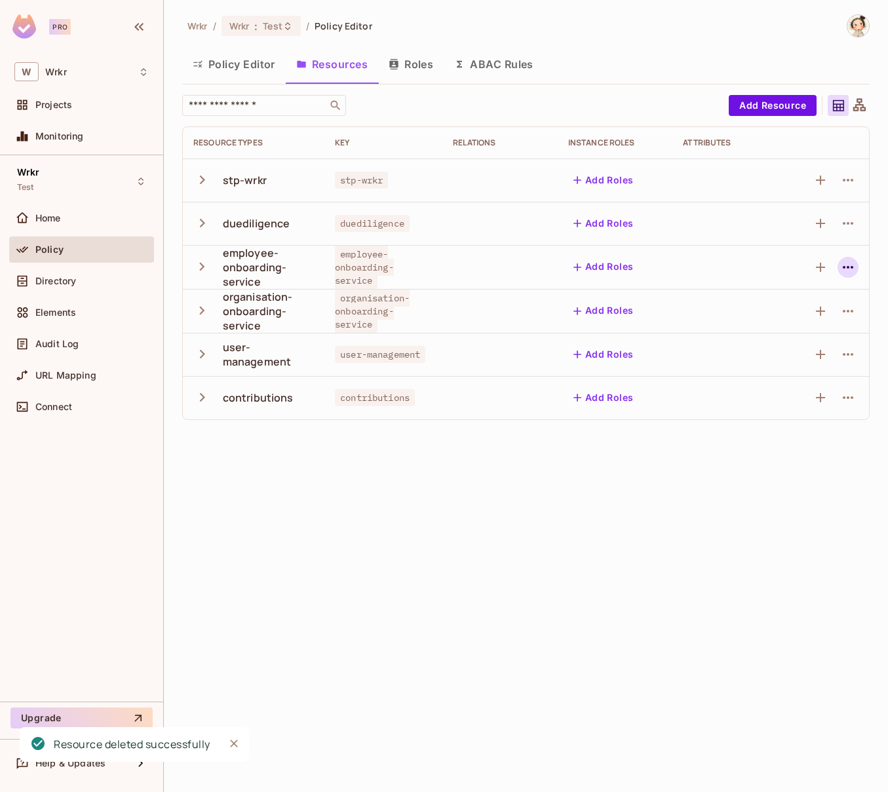
click at [850, 268] on icon "button" at bounding box center [848, 268] width 16 height 16
click at [781, 345] on li "Delete Resource" at bounding box center [753, 348] width 176 height 29
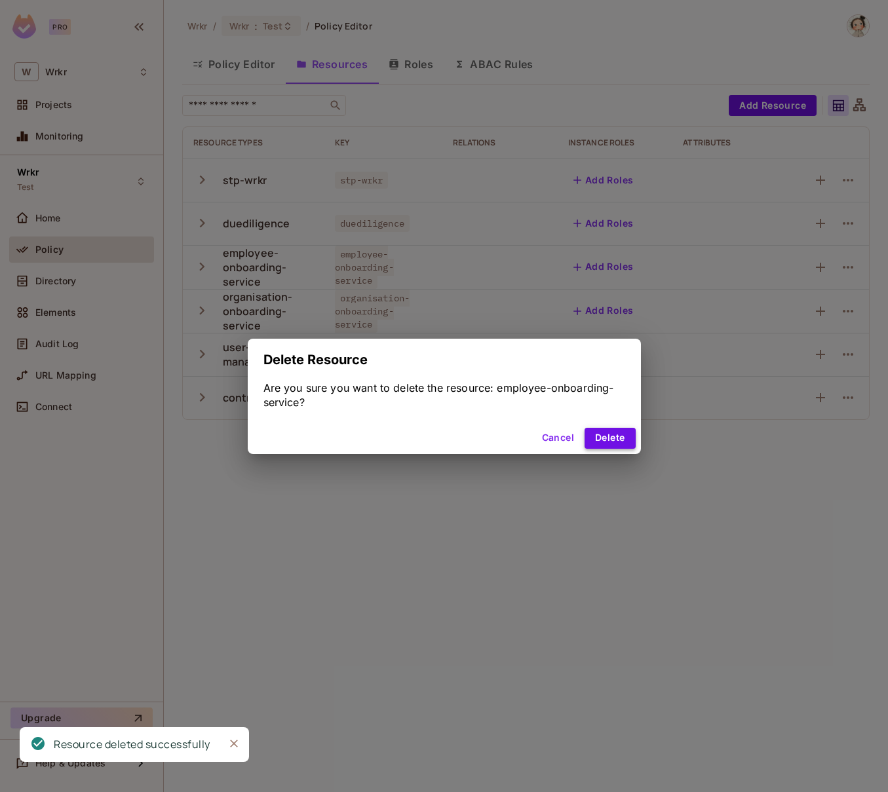
click at [625, 438] on button "Delete" at bounding box center [610, 438] width 50 height 21
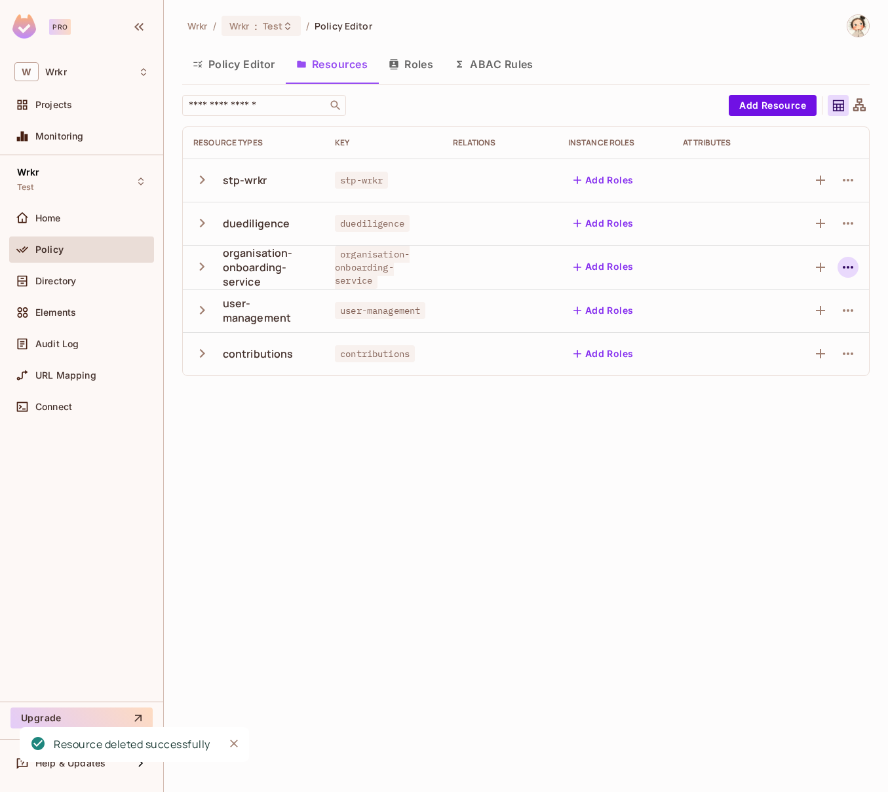
click at [848, 269] on icon "button" at bounding box center [848, 268] width 16 height 16
click at [747, 351] on div "Delete Resource" at bounding box center [716, 347] width 73 height 13
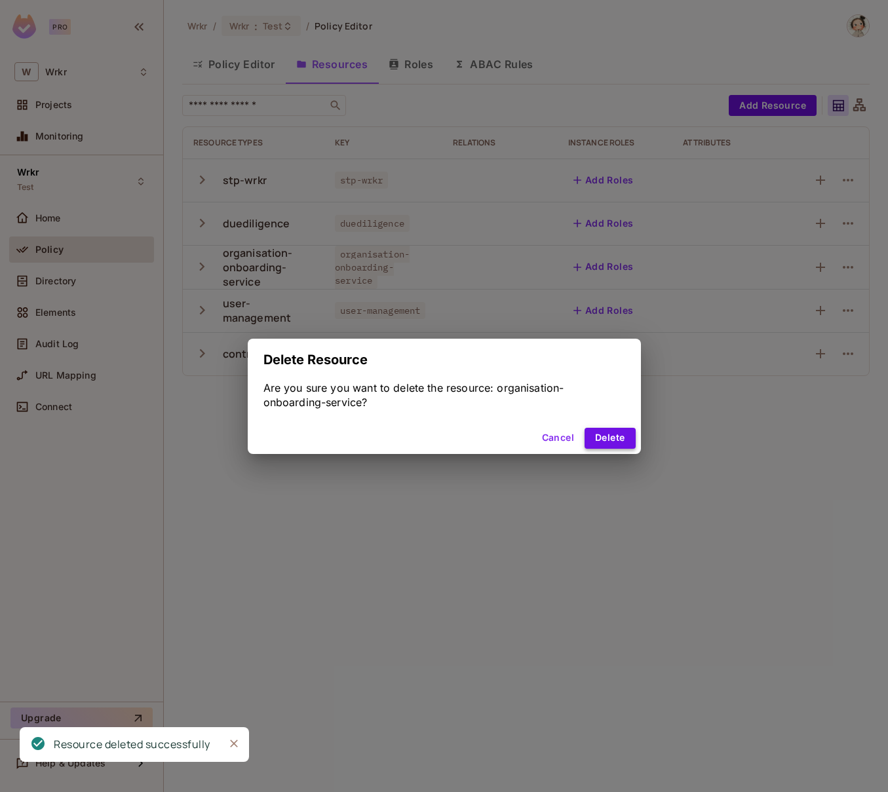
click at [608, 440] on button "Delete" at bounding box center [610, 438] width 50 height 21
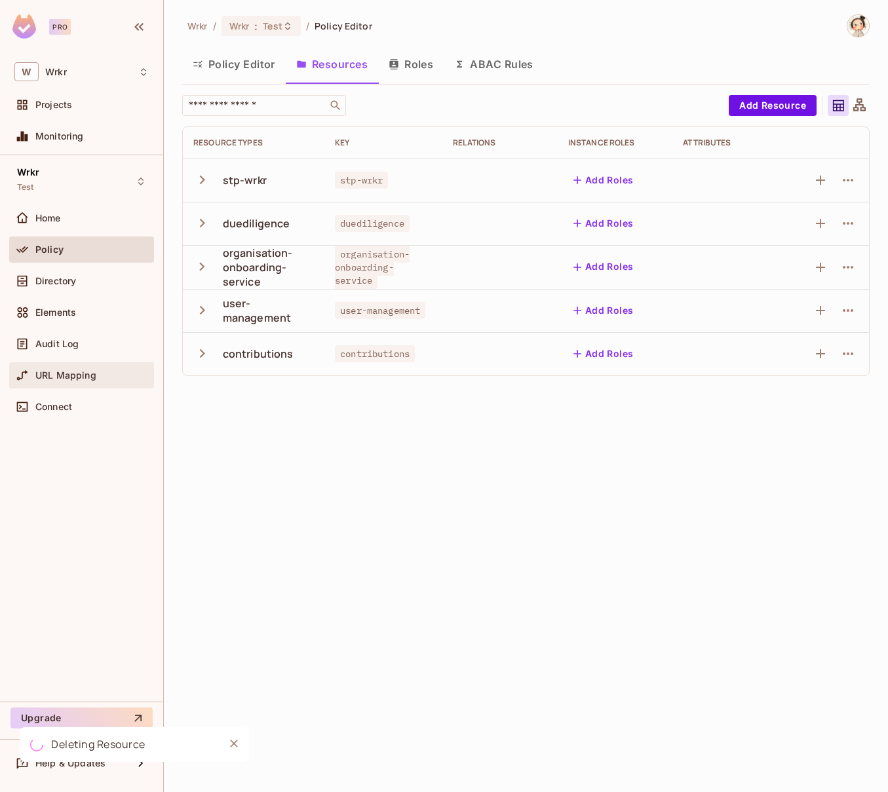
click at [89, 378] on span "URL Mapping" at bounding box center [65, 375] width 61 height 10
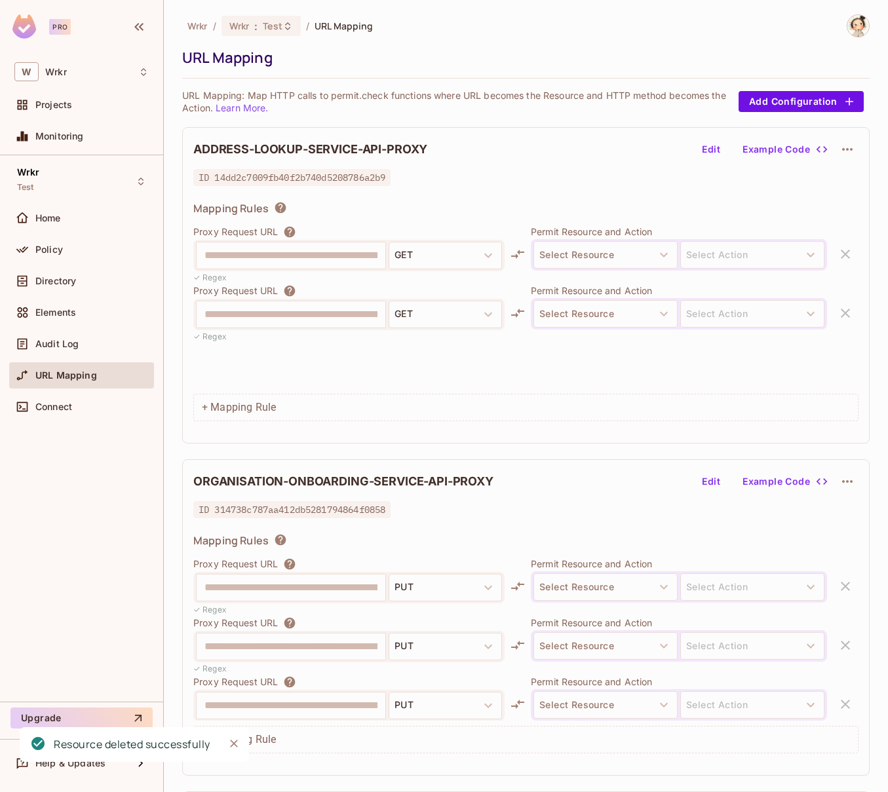
click at [850, 149] on icon "button" at bounding box center [847, 149] width 10 height 3
click at [844, 180] on div "Delete" at bounding box center [848, 180] width 29 height 13
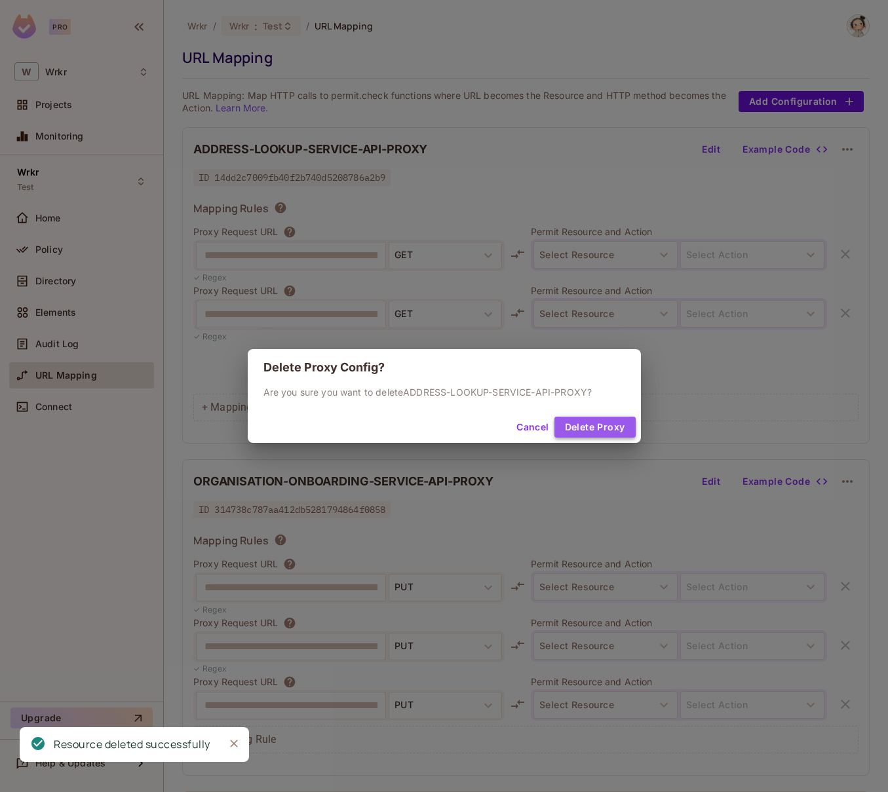
click at [612, 423] on button "Delete Proxy" at bounding box center [595, 427] width 81 height 21
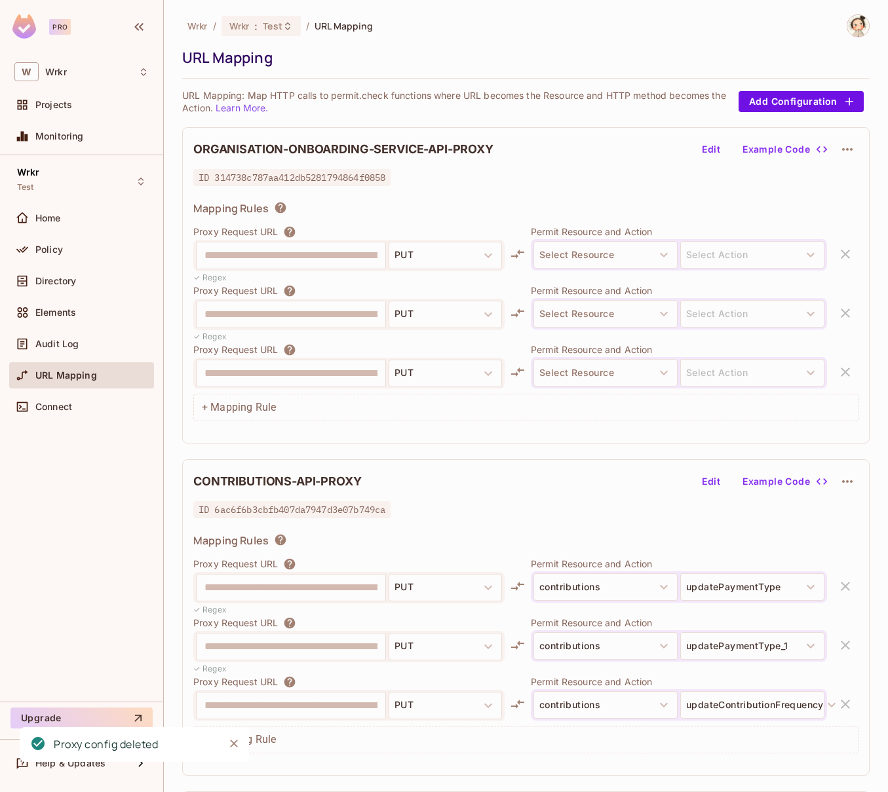
click at [848, 149] on icon "button" at bounding box center [847, 149] width 10 height 3
click at [844, 181] on div "Delete" at bounding box center [848, 180] width 29 height 13
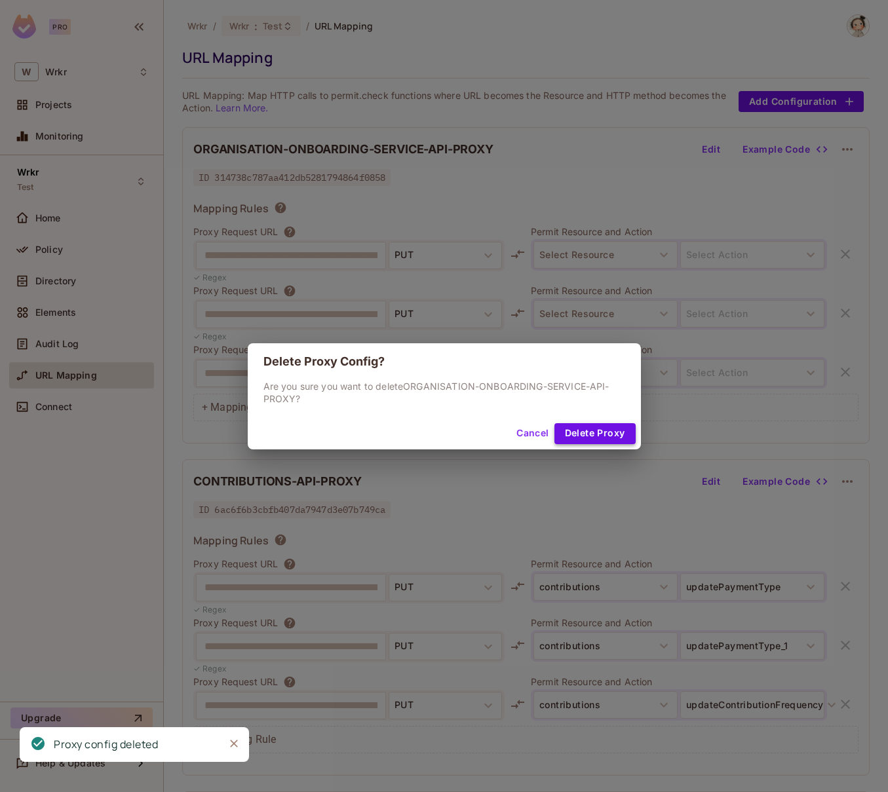
click at [606, 439] on button "Delete Proxy" at bounding box center [595, 433] width 81 height 21
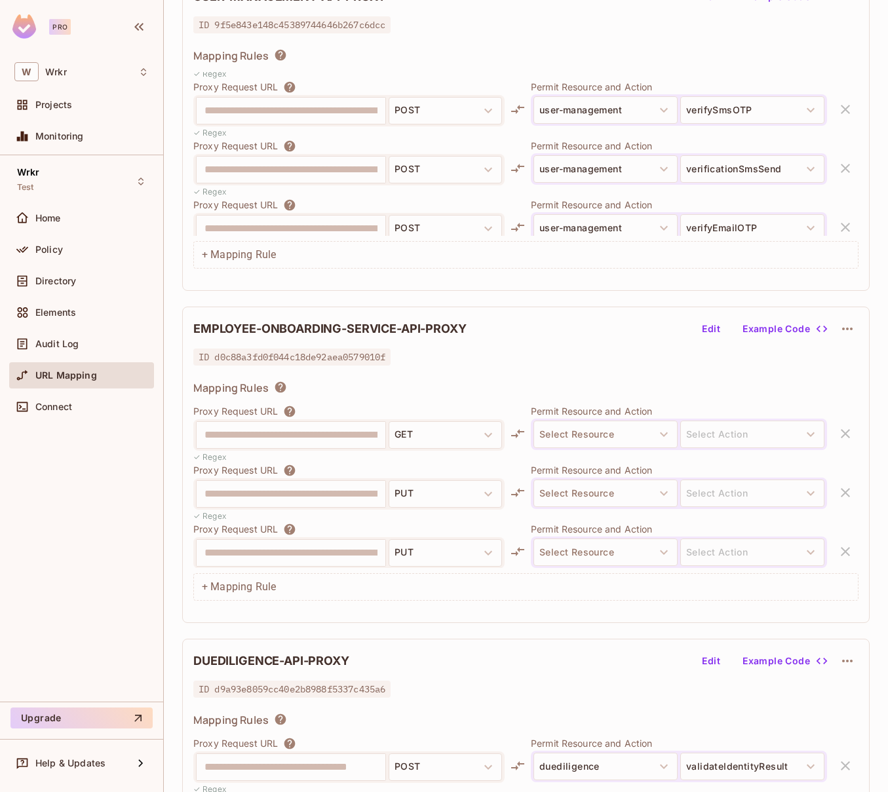
scroll to position [842, 0]
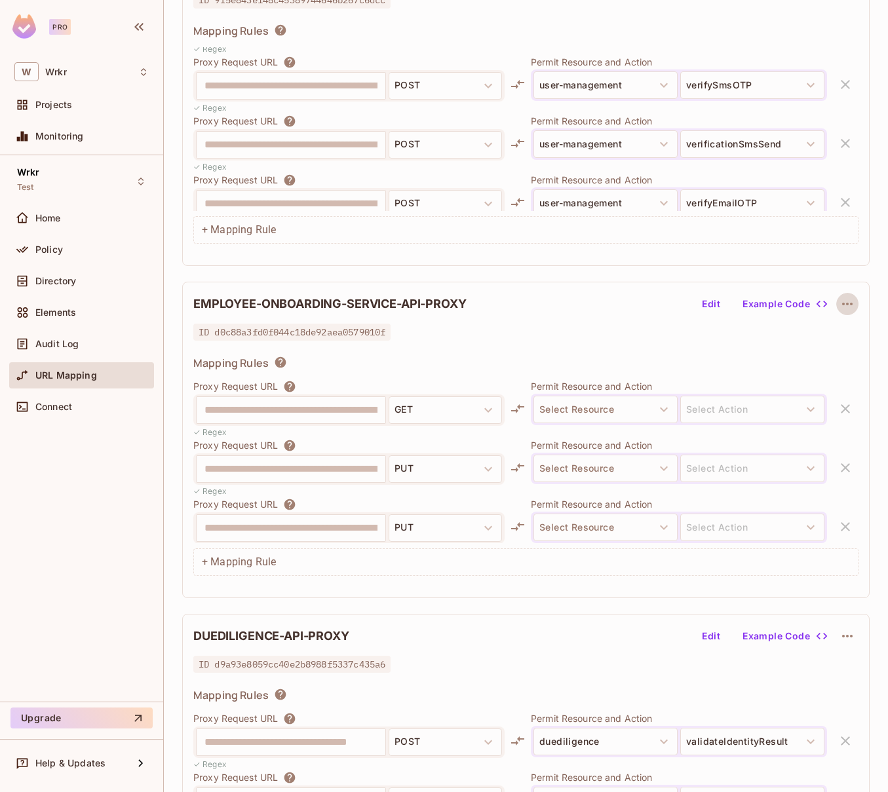
click at [853, 307] on icon "button" at bounding box center [848, 304] width 16 height 16
click at [847, 338] on div "Delete" at bounding box center [848, 334] width 29 height 13
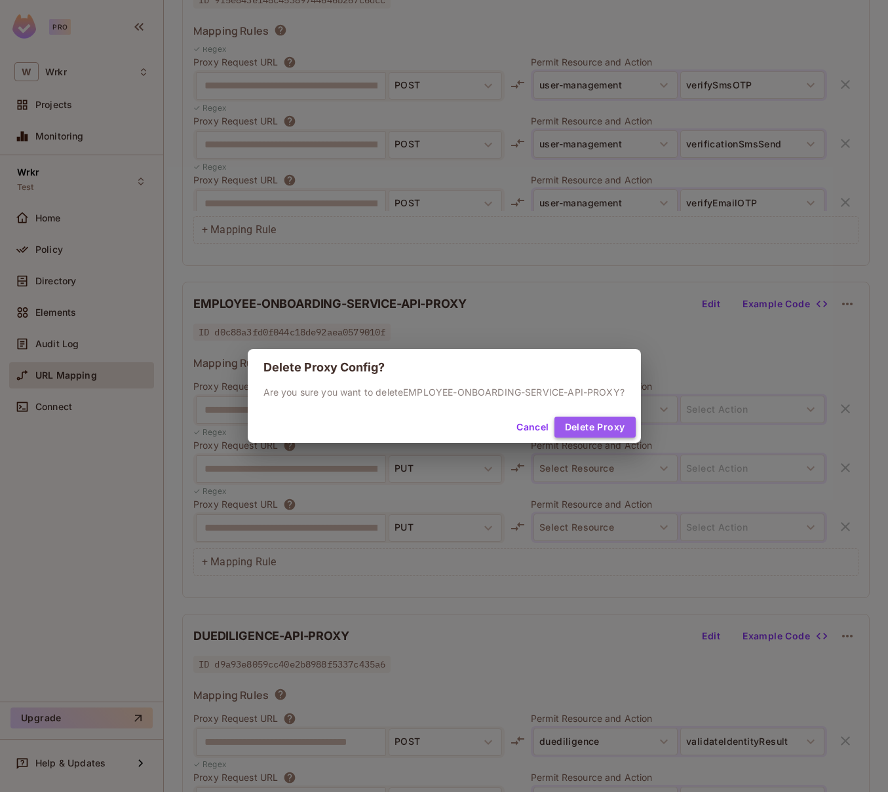
click at [600, 437] on button "Delete Proxy" at bounding box center [595, 427] width 81 height 21
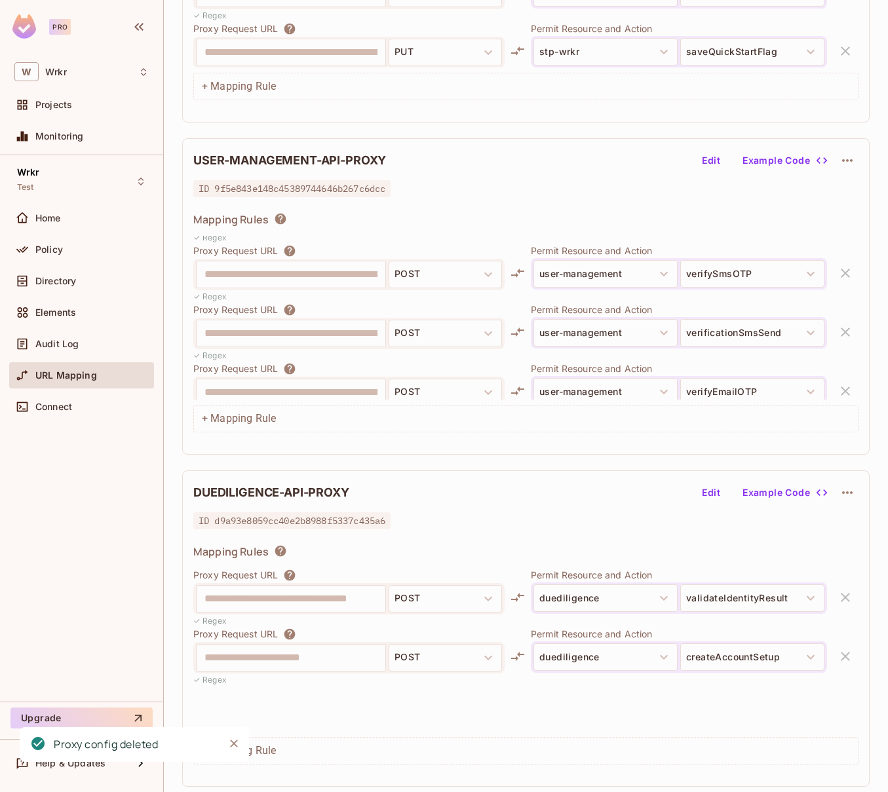
scroll to position [653, 0]
click at [57, 252] on span "Policy" at bounding box center [49, 249] width 28 height 10
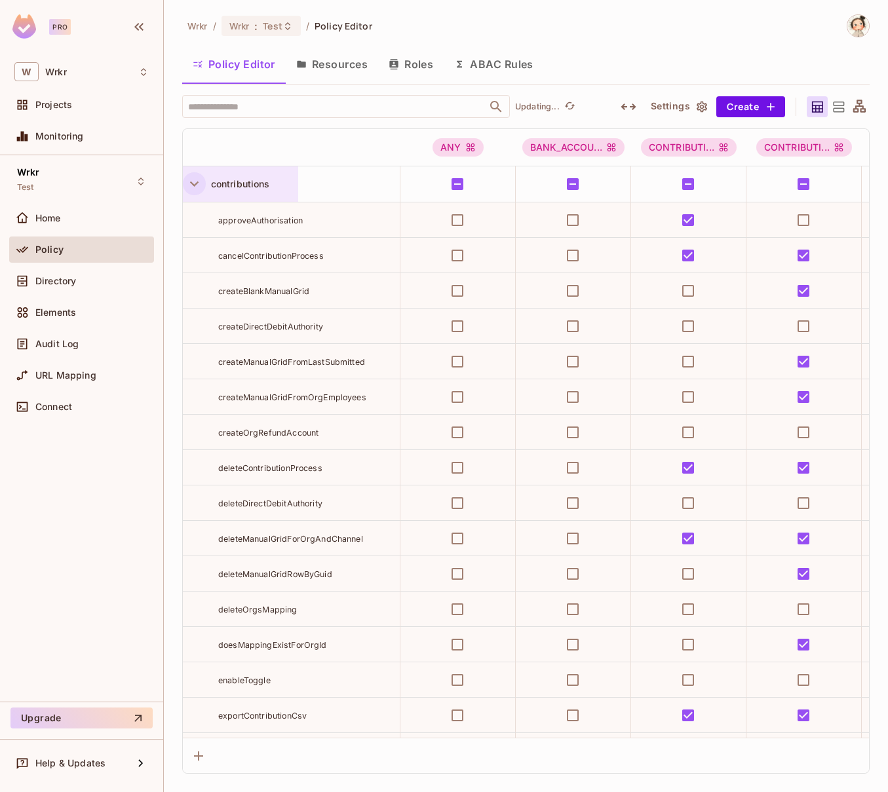
click at [192, 184] on icon "button" at bounding box center [194, 184] width 9 height 5
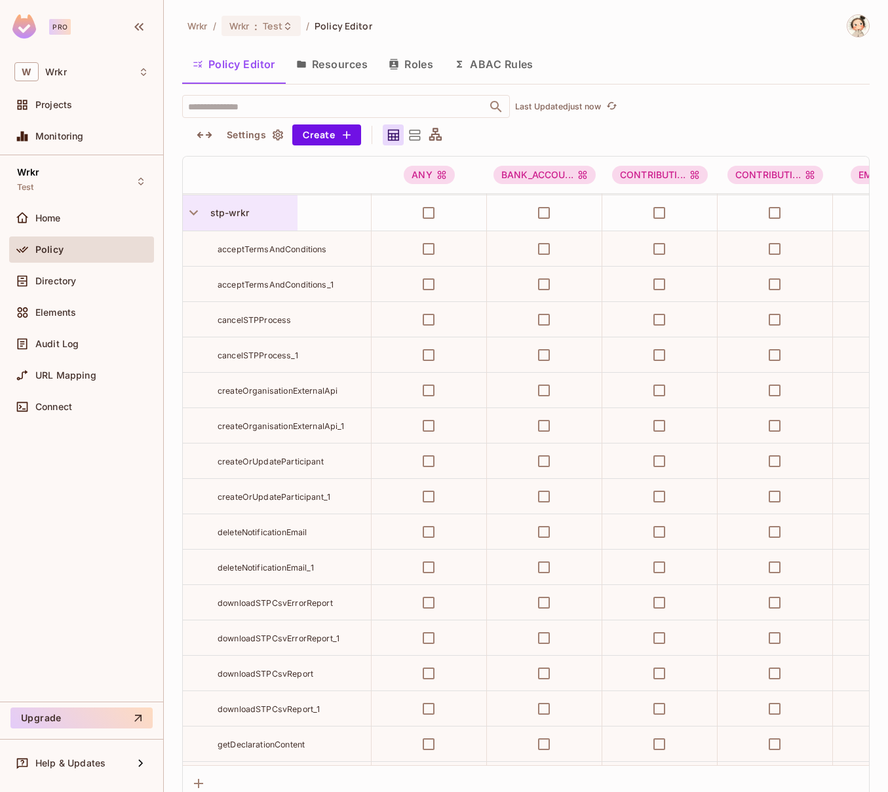
scroll to position [0, 1]
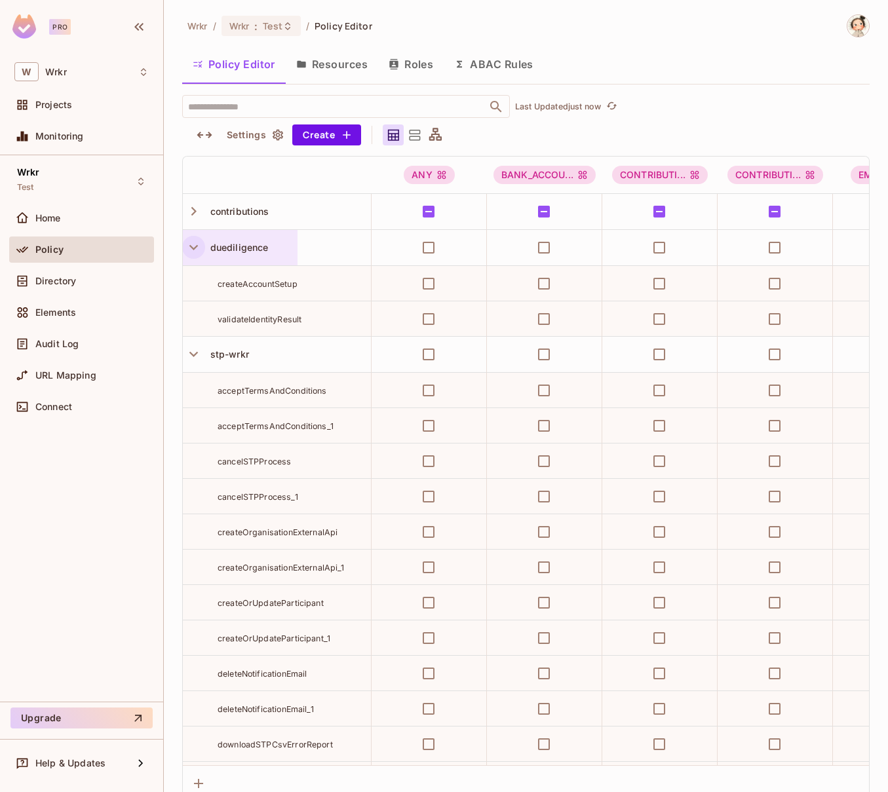
click at [191, 249] on icon "button" at bounding box center [194, 248] width 18 height 18
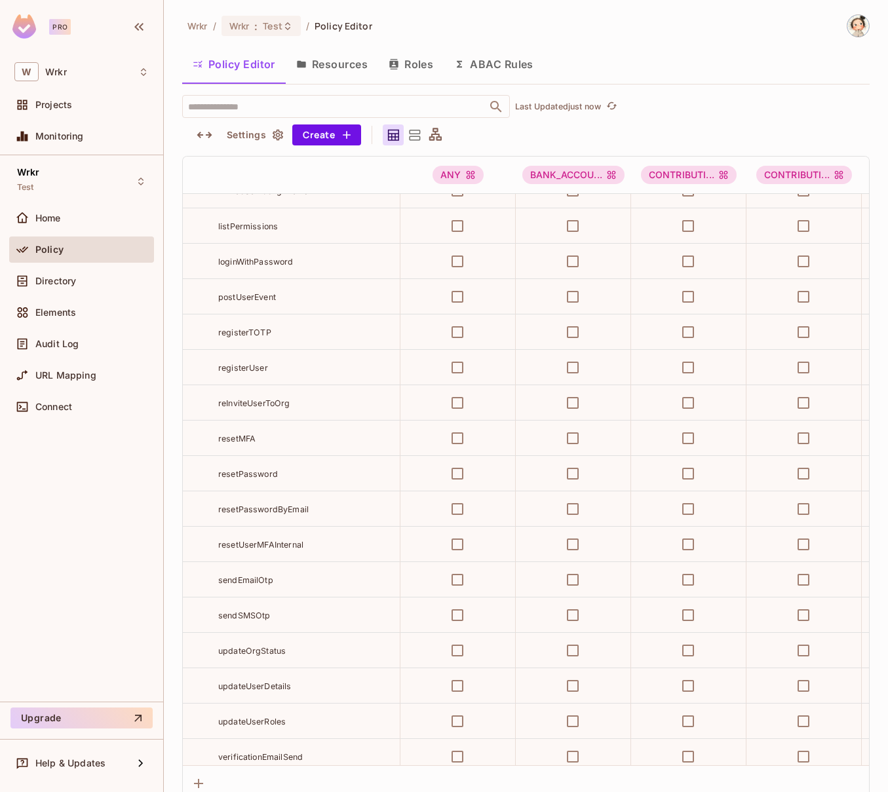
scroll to position [10193, 0]
